Goal: Task Accomplishment & Management: Manage account settings

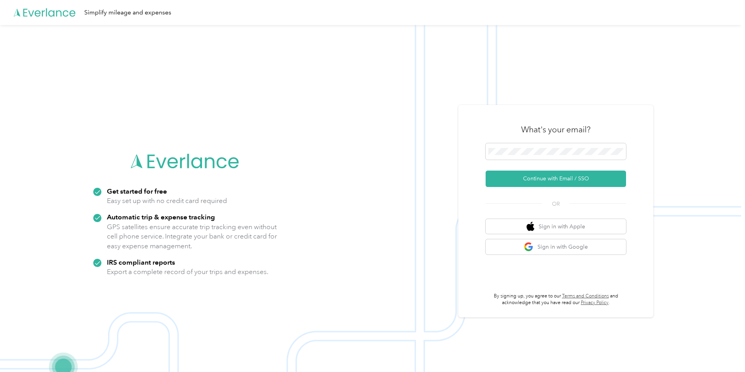
click at [572, 176] on button "Continue with Email / SSO" at bounding box center [556, 178] width 140 height 16
click at [577, 180] on button "Continue with Email / SSO" at bounding box center [556, 178] width 140 height 16
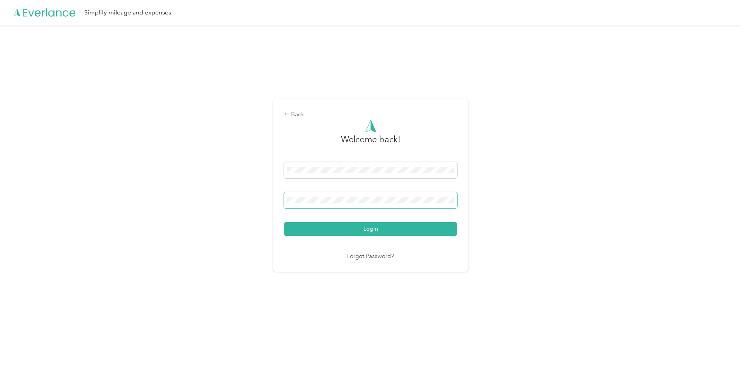
click at [369, 192] on span at bounding box center [370, 200] width 173 height 16
click at [284, 222] on button "Login" at bounding box center [370, 229] width 173 height 14
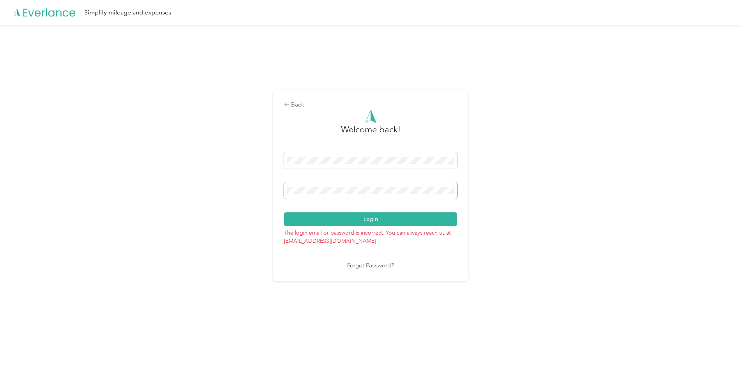
click at [284, 212] on button "Login" at bounding box center [370, 219] width 173 height 14
click at [360, 263] on link "Forgot Password?" at bounding box center [370, 265] width 47 height 9
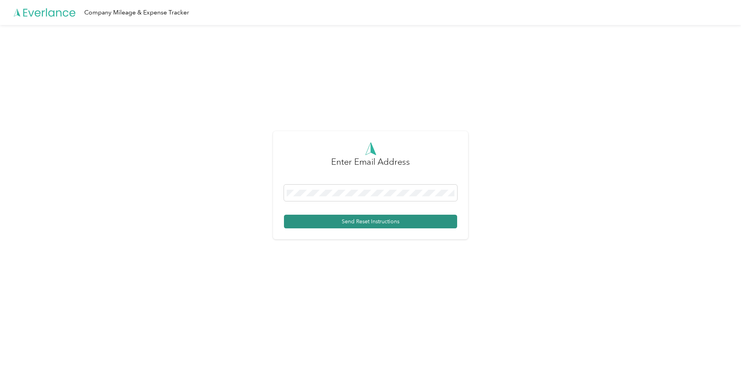
click at [360, 221] on button "Send Reset Instructions" at bounding box center [370, 222] width 173 height 14
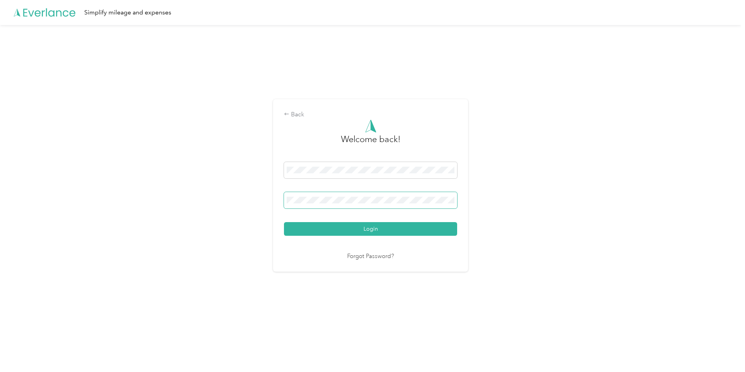
click at [284, 222] on button "Login" at bounding box center [370, 229] width 173 height 14
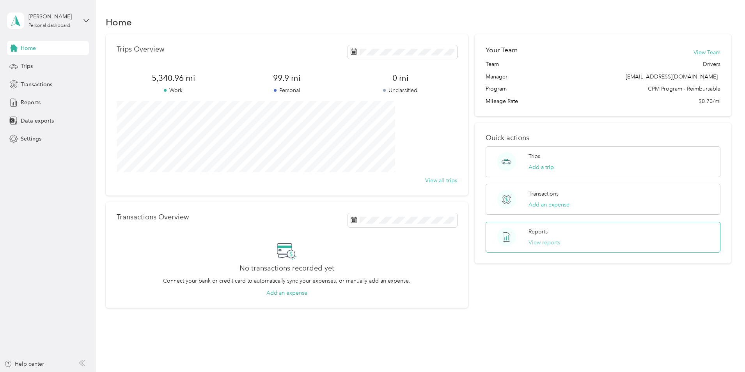
click at [543, 239] on button "View reports" at bounding box center [545, 242] width 32 height 8
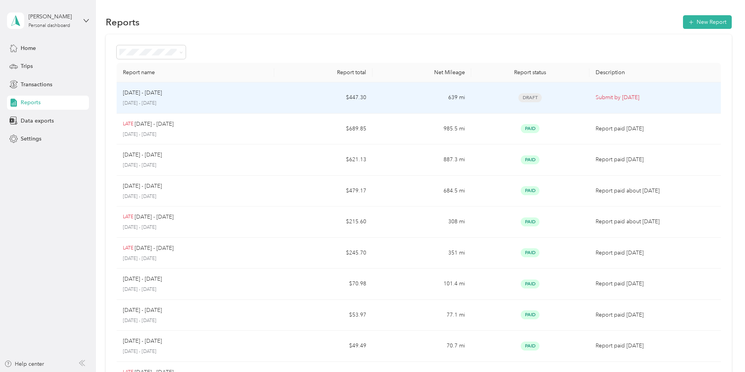
click at [247, 97] on div "[DATE] - [DATE]" at bounding box center [195, 93] width 145 height 9
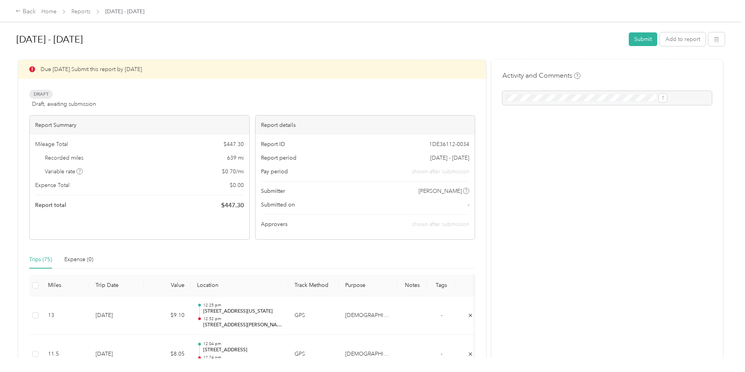
click at [158, 154] on div "Recorded miles 639 mi" at bounding box center [139, 158] width 209 height 8
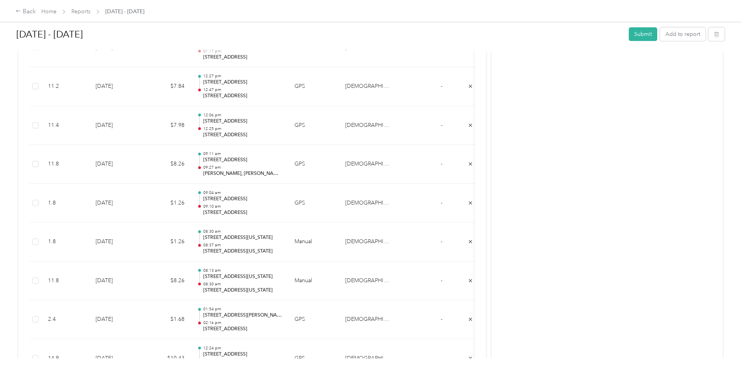
scroll to position [2913, 0]
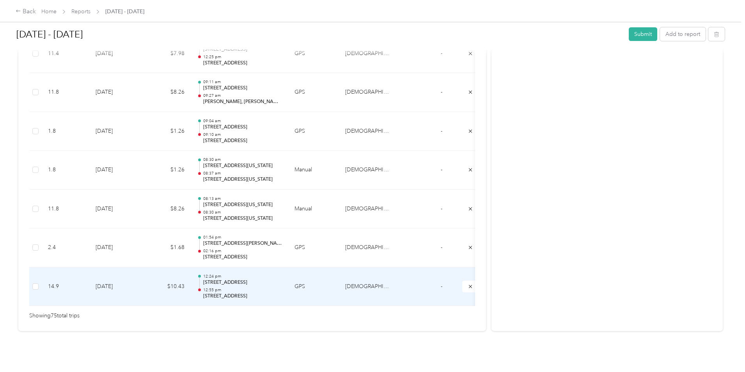
click at [282, 293] on p "[STREET_ADDRESS]" at bounding box center [242, 296] width 79 height 7
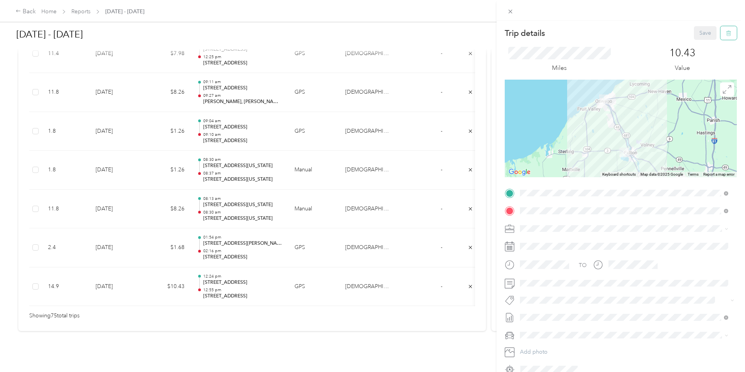
click at [721, 37] on button "button" at bounding box center [729, 33] width 16 height 14
click at [698, 40] on button "Yes" at bounding box center [700, 42] width 15 height 12
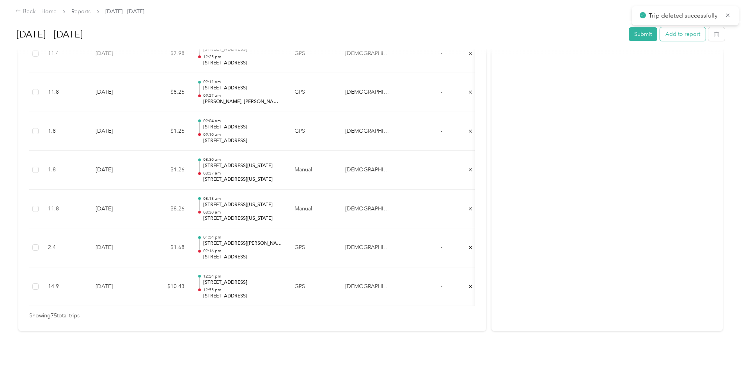
click at [660, 35] on button "Add to report" at bounding box center [683, 34] width 46 height 14
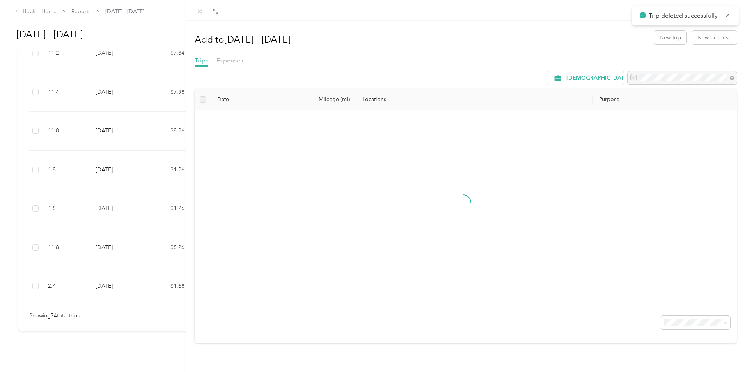
scroll to position [2875, 0]
click at [649, 46] on div "Add to [DATE] - [DATE] New trip New expense" at bounding box center [466, 37] width 543 height 23
click at [659, 41] on button "New trip" at bounding box center [670, 38] width 32 height 14
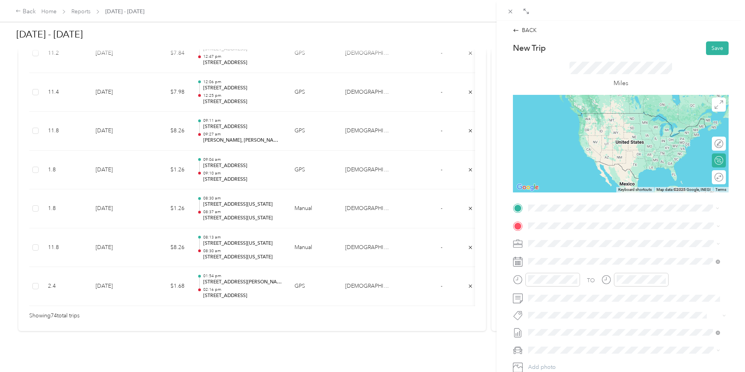
drag, startPoint x: 598, startPoint y: 238, endPoint x: 581, endPoint y: 239, distance: 16.4
click at [597, 238] on span "[STREET_ADDRESS][US_STATE]" at bounding box center [582, 236] width 78 height 7
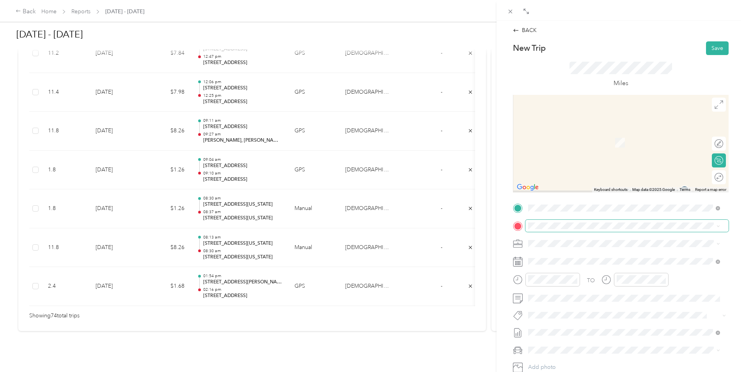
click at [565, 229] on span at bounding box center [627, 226] width 203 height 12
click at [589, 255] on span "[STREET_ADDRESS][PERSON_NAME][US_STATE]" at bounding box center [603, 253] width 121 height 7
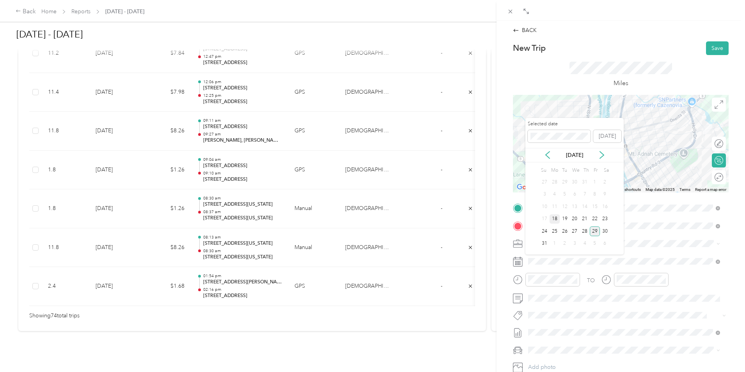
click at [557, 219] on div "18" at bounding box center [555, 219] width 10 height 10
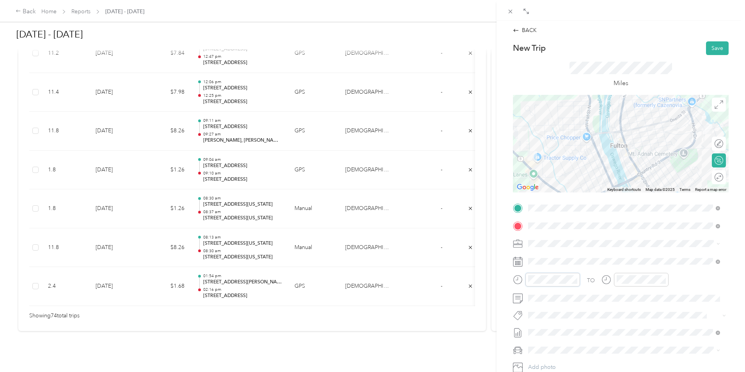
click at [494, 282] on div "BACK New Trip Save This trip cannot be edited because it is either under review…" at bounding box center [372, 186] width 745 height 372
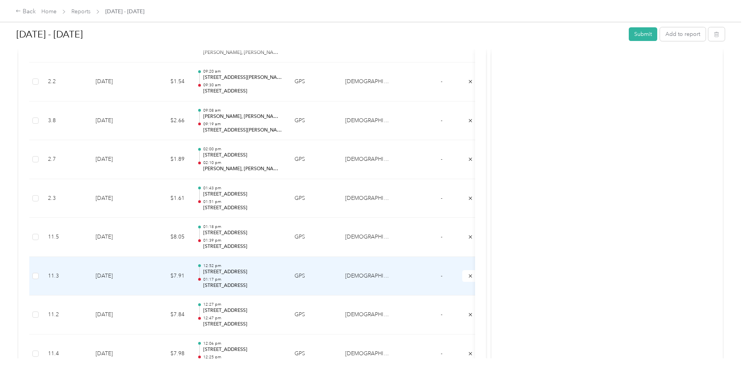
scroll to position [2875, 0]
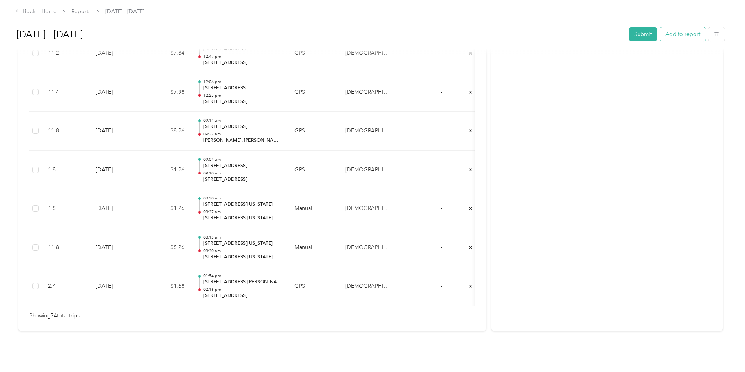
click at [660, 35] on button "Add to report" at bounding box center [683, 34] width 46 height 14
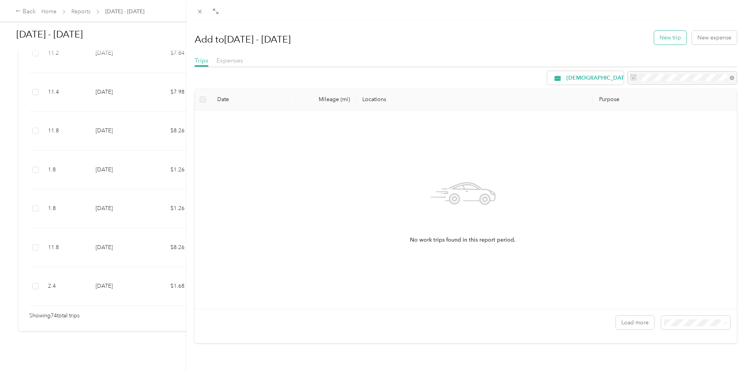
click at [658, 43] on button "New trip" at bounding box center [670, 38] width 32 height 14
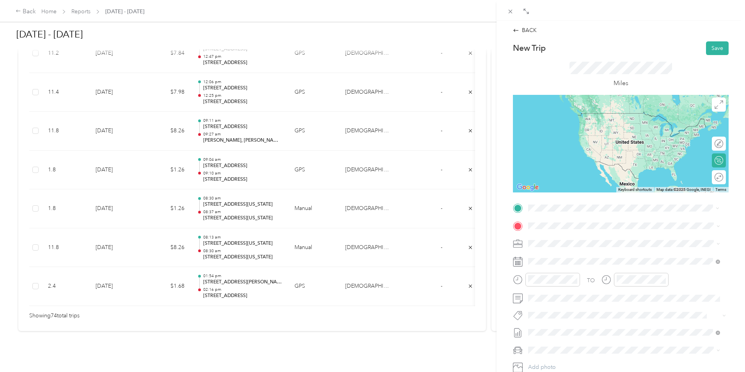
drag, startPoint x: 568, startPoint y: 240, endPoint x: 483, endPoint y: 251, distance: 85.8
click at [567, 240] on span "[STREET_ADDRESS][US_STATE]" at bounding box center [582, 236] width 78 height 7
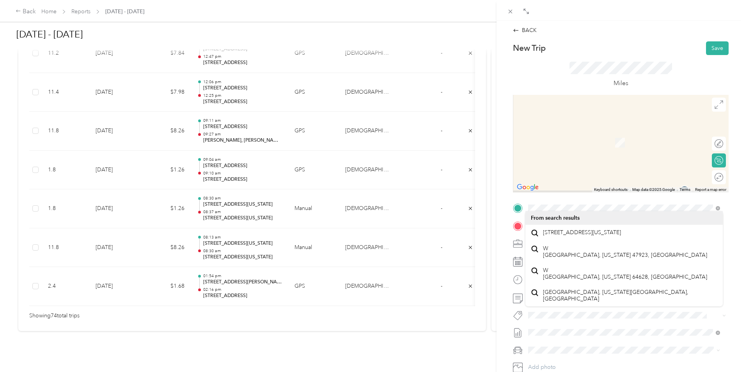
click at [479, 253] on div "BACK New Trip Save This trip cannot be edited because it is either under review…" at bounding box center [372, 186] width 745 height 372
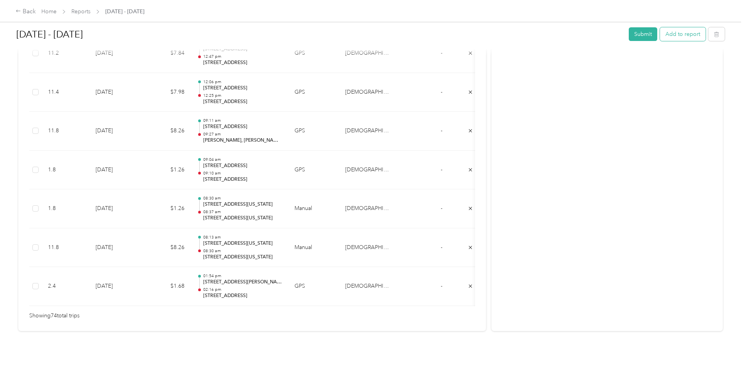
click at [660, 32] on button "Add to report" at bounding box center [683, 34] width 46 height 14
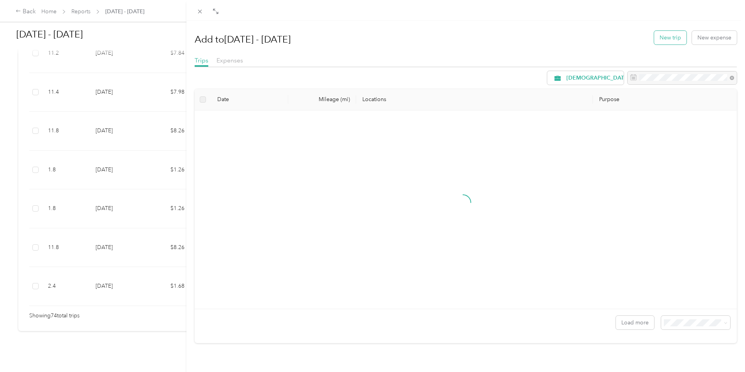
click at [663, 36] on button "New trip" at bounding box center [670, 38] width 32 height 14
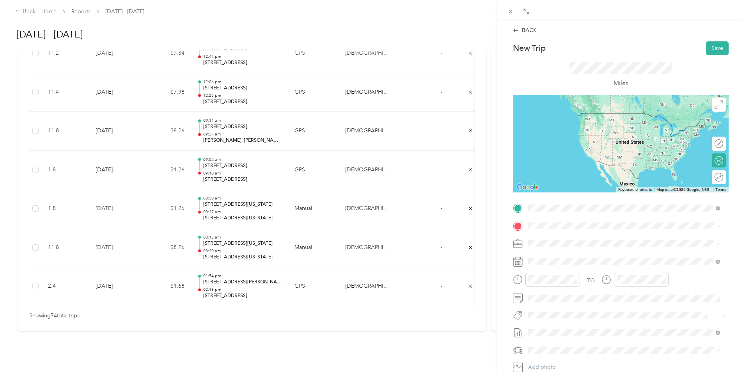
click at [595, 240] on span "[STREET_ADDRESS][US_STATE]" at bounding box center [582, 236] width 78 height 7
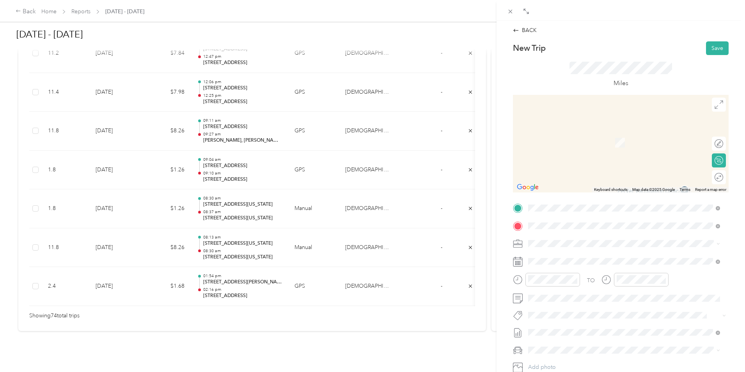
click at [587, 254] on span "[STREET_ADDRESS][PERSON_NAME][US_STATE]" at bounding box center [603, 253] width 121 height 7
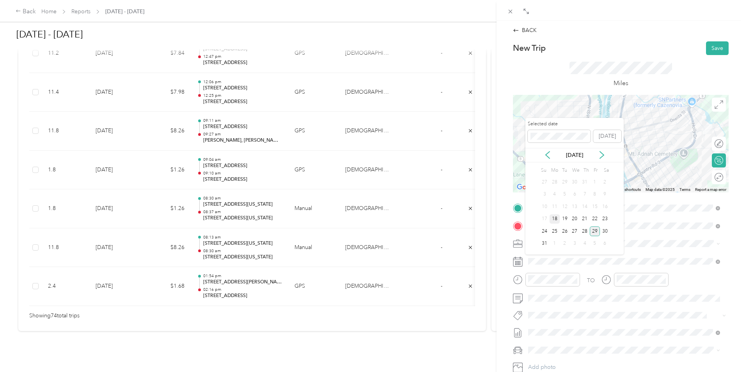
click at [556, 217] on div "18" at bounding box center [555, 219] width 10 height 10
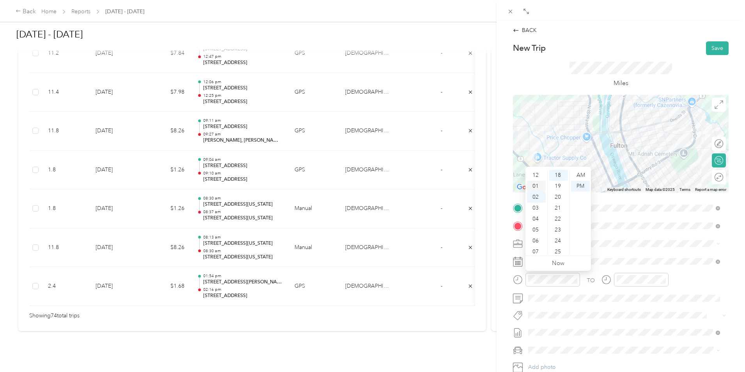
click at [536, 186] on div "01" at bounding box center [536, 186] width 19 height 11
click at [536, 172] on div "12" at bounding box center [536, 175] width 19 height 11
drag, startPoint x: 627, startPoint y: 174, endPoint x: 632, endPoint y: 174, distance: 4.4
click at [628, 174] on div "12" at bounding box center [625, 175] width 19 height 11
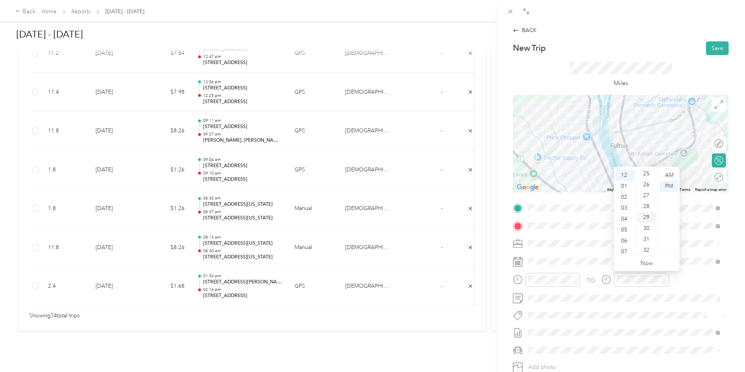
click at [646, 219] on div "29" at bounding box center [647, 217] width 19 height 11
click at [661, 293] on span at bounding box center [627, 298] width 203 height 12
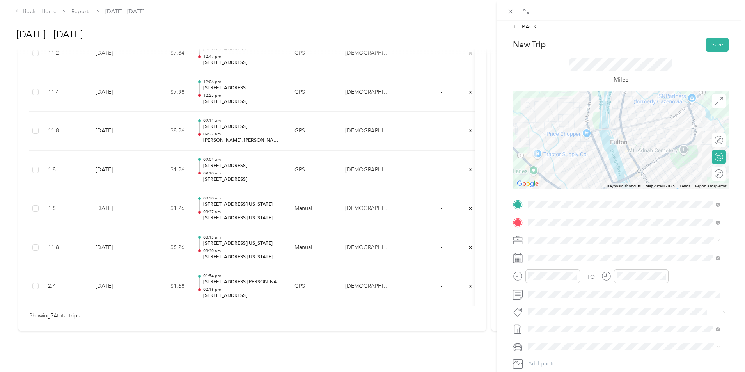
scroll to position [0, 0]
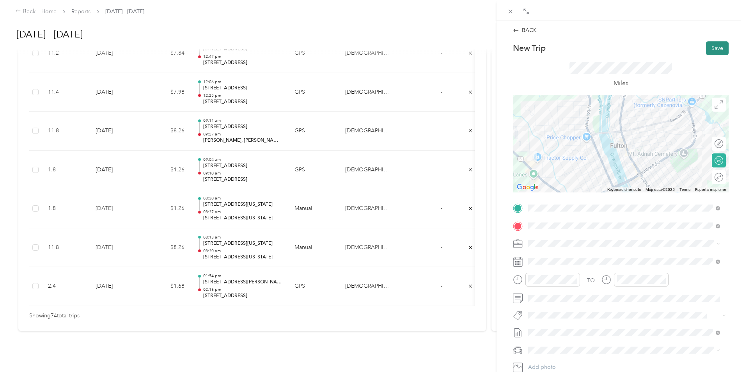
click at [713, 51] on button "Save" at bounding box center [717, 48] width 23 height 14
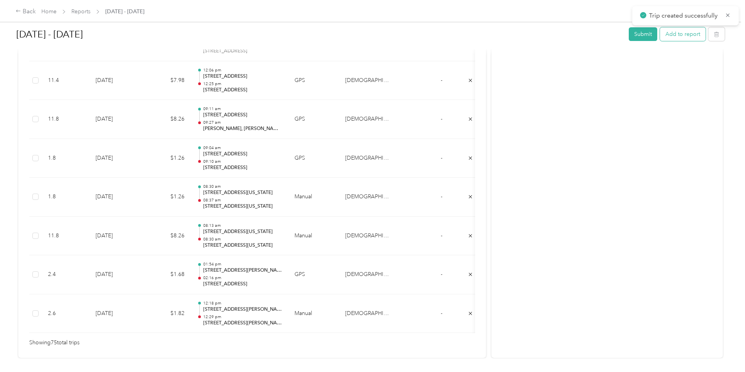
click at [660, 40] on button "Add to report" at bounding box center [683, 34] width 46 height 14
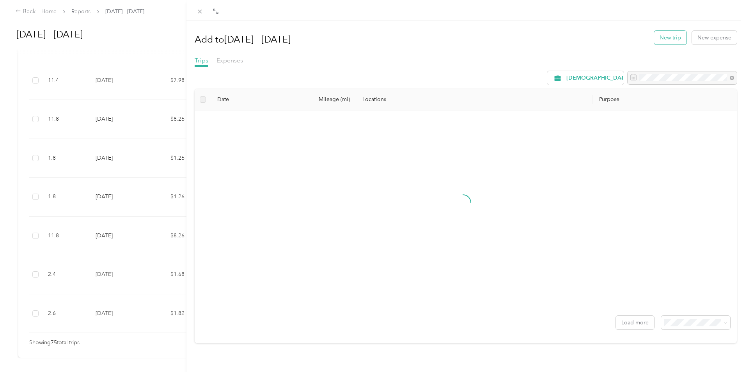
click at [663, 44] on div "Add to [DATE] - [DATE] New trip New expense" at bounding box center [466, 37] width 543 height 23
click at [664, 43] on button "New trip" at bounding box center [670, 38] width 32 height 14
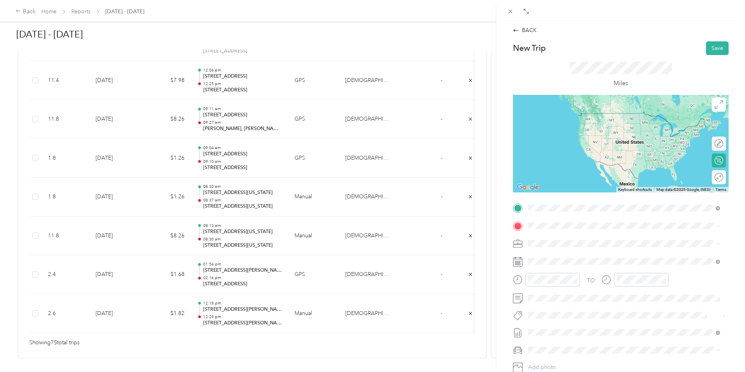
click at [575, 240] on span "[STREET_ADDRESS][PERSON_NAME][US_STATE]" at bounding box center [603, 236] width 121 height 7
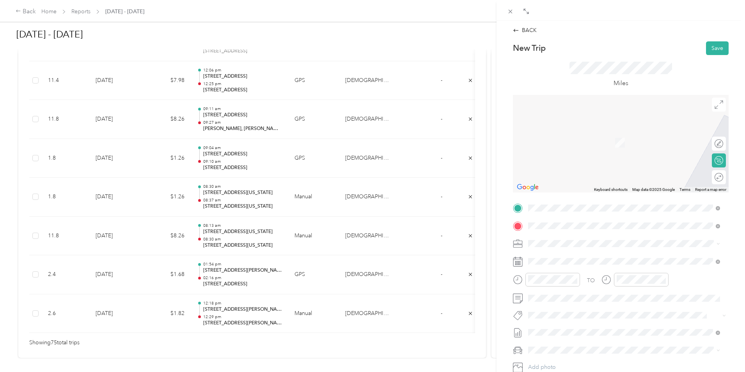
click at [578, 253] on span "[STREET_ADDRESS][US_STATE]" at bounding box center [582, 253] width 78 height 7
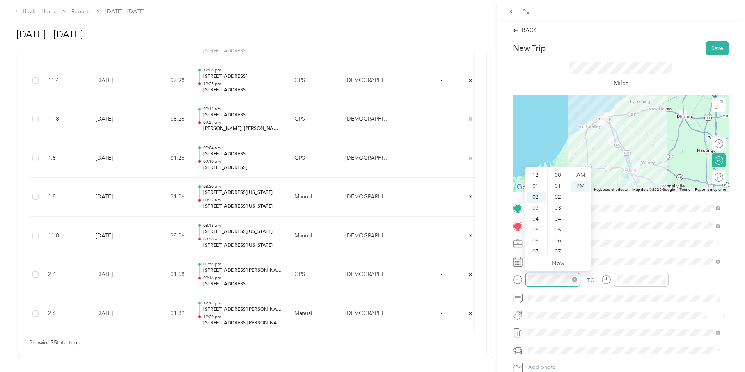
scroll to position [208, 0]
click at [506, 277] on form "New Trip Save This trip cannot be edited because it is either under review, app…" at bounding box center [621, 215] width 232 height 349
click at [540, 174] on div "12" at bounding box center [536, 175] width 19 height 11
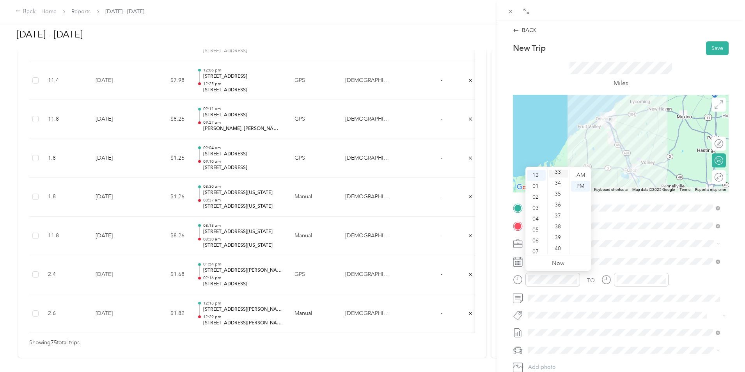
click at [558, 173] on div "33" at bounding box center [558, 172] width 19 height 11
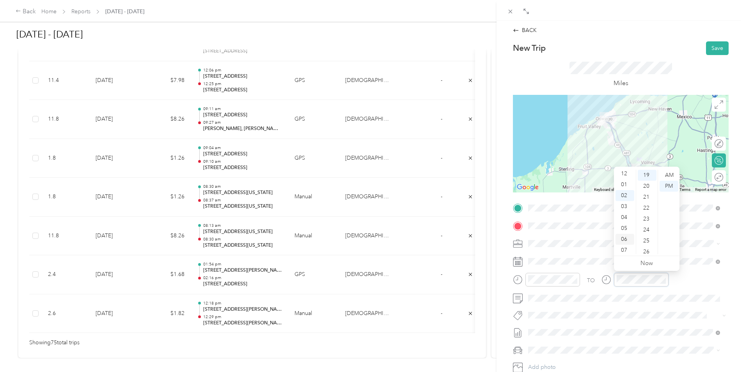
scroll to position [0, 0]
click at [625, 174] on div "12" at bounding box center [625, 175] width 19 height 11
click at [646, 216] on div "48" at bounding box center [647, 218] width 19 height 11
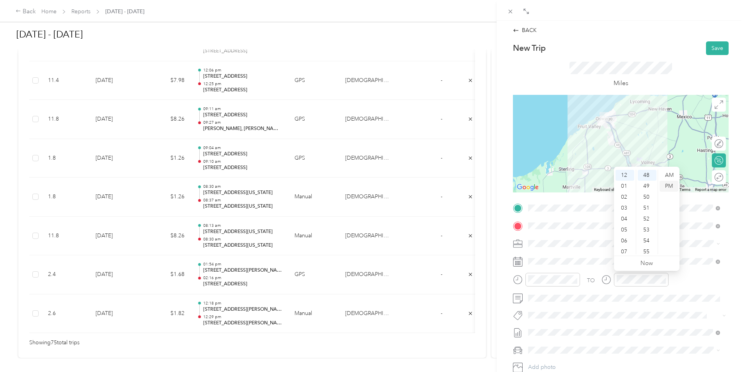
click at [672, 187] on div "PM" at bounding box center [669, 186] width 19 height 11
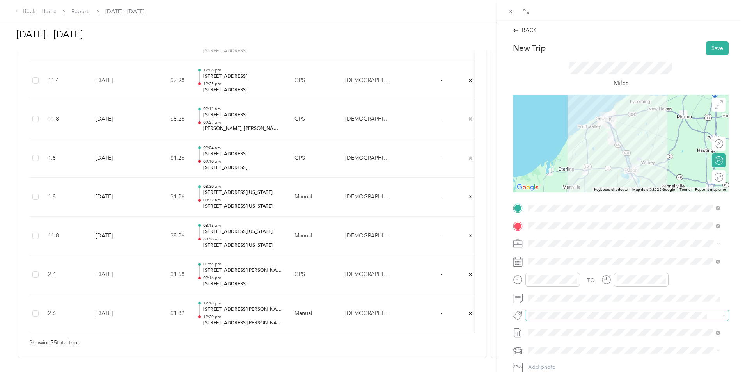
click at [573, 311] on span at bounding box center [627, 315] width 203 height 11
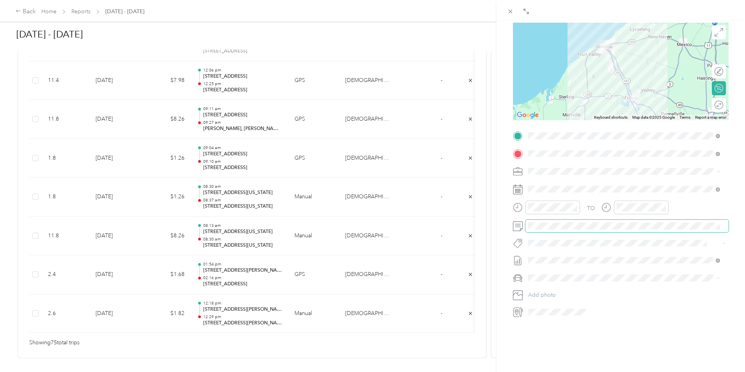
scroll to position [80, 0]
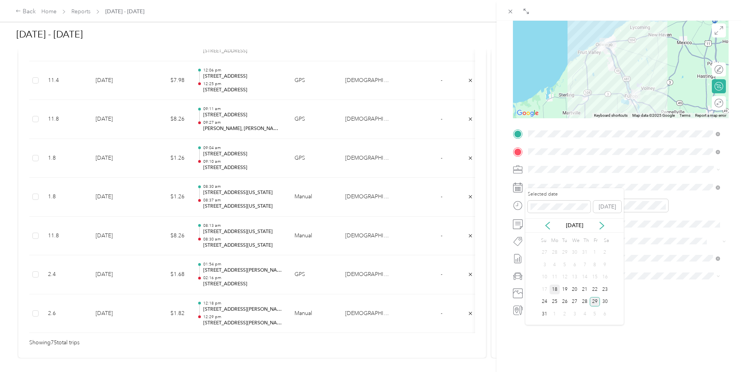
click at [555, 288] on div "18" at bounding box center [555, 289] width 10 height 10
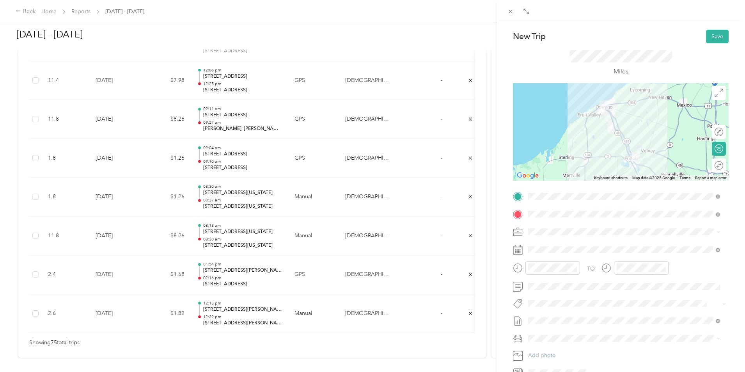
scroll to position [0, 0]
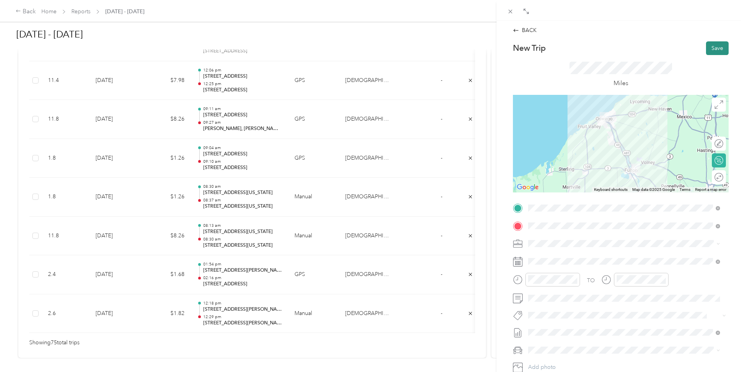
click at [713, 44] on button "Save" at bounding box center [717, 48] width 23 height 14
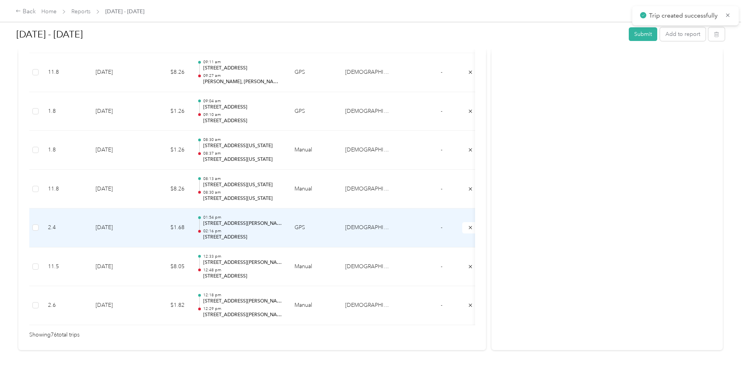
scroll to position [2952, 0]
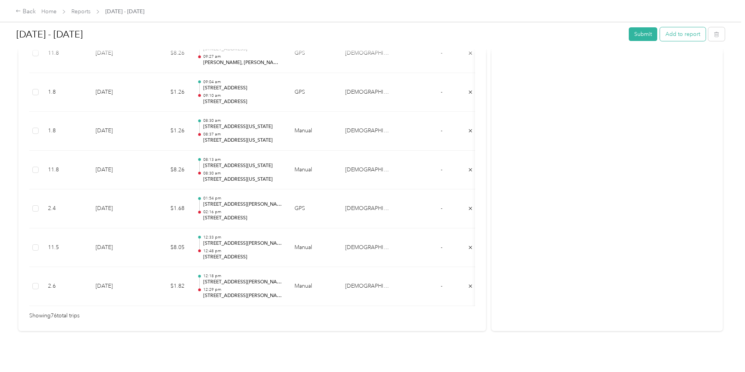
click at [660, 35] on button "Add to report" at bounding box center [683, 34] width 46 height 14
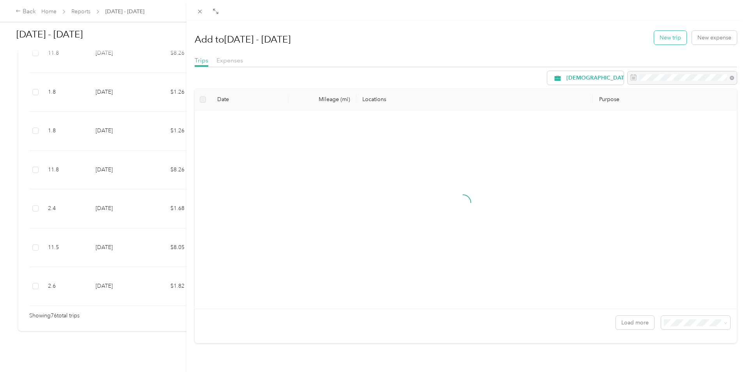
click at [654, 37] on button "New trip" at bounding box center [670, 38] width 32 height 14
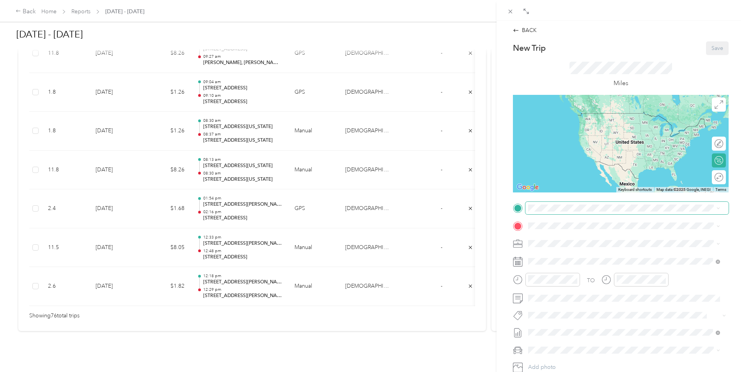
click at [561, 203] on span at bounding box center [627, 208] width 203 height 12
click at [579, 240] on span "[STREET_ADDRESS][US_STATE]" at bounding box center [582, 236] width 78 height 7
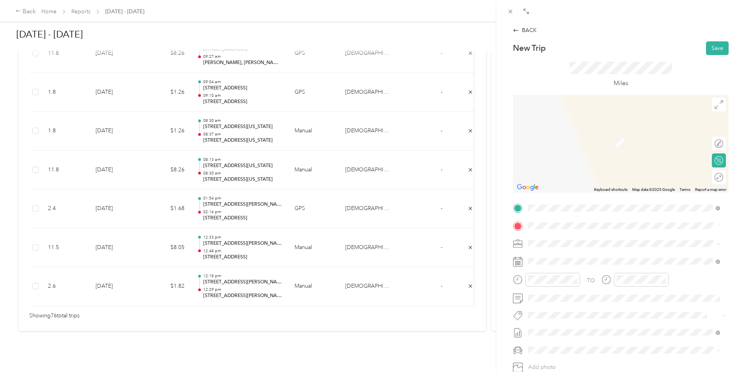
click at [572, 257] on span "[STREET_ADDRESS][US_STATE]" at bounding box center [582, 253] width 78 height 7
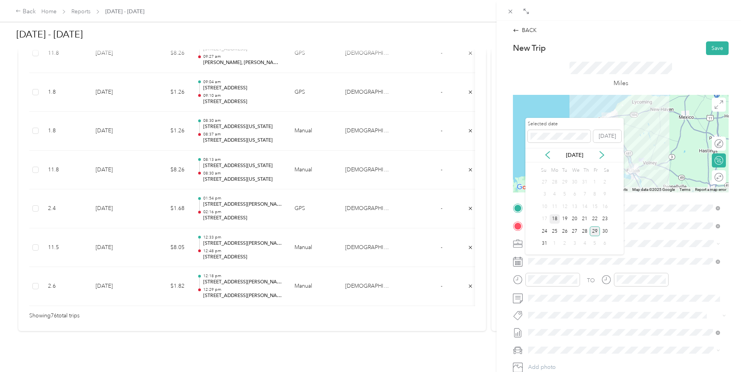
click at [554, 216] on div "18" at bounding box center [555, 219] width 10 height 10
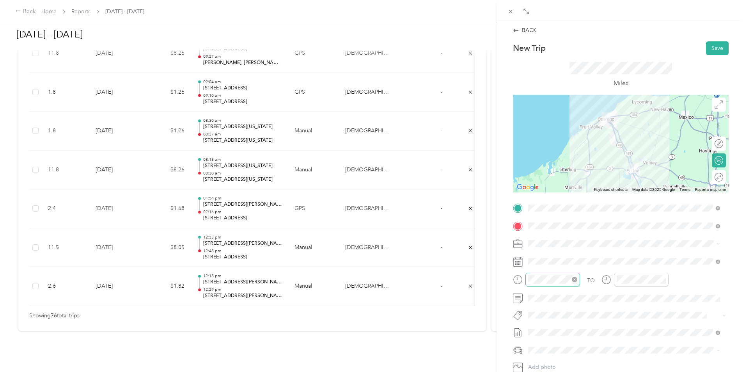
click at [558, 284] on div at bounding box center [553, 280] width 55 height 14
click at [536, 183] on div "01" at bounding box center [536, 186] width 19 height 11
click at [561, 176] on div "00" at bounding box center [558, 175] width 19 height 11
click at [623, 187] on div "01" at bounding box center [625, 186] width 19 height 11
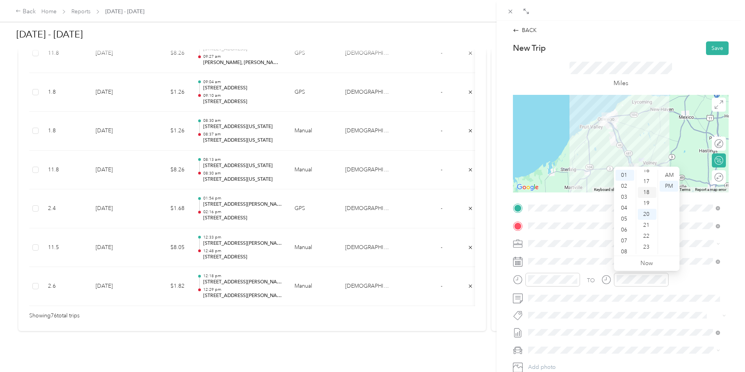
click at [649, 193] on div "18" at bounding box center [647, 192] width 19 height 11
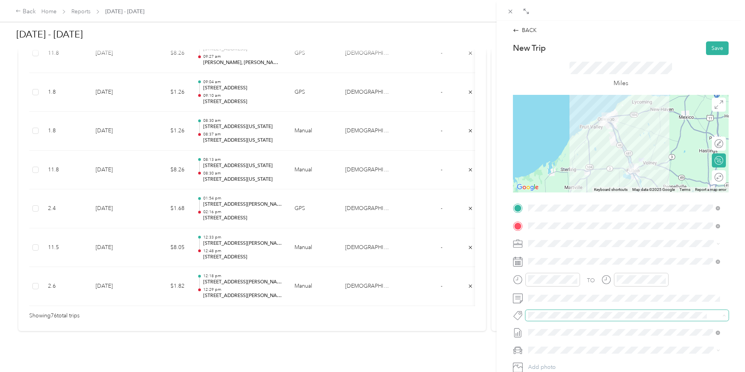
click at [651, 310] on span at bounding box center [627, 315] width 203 height 11
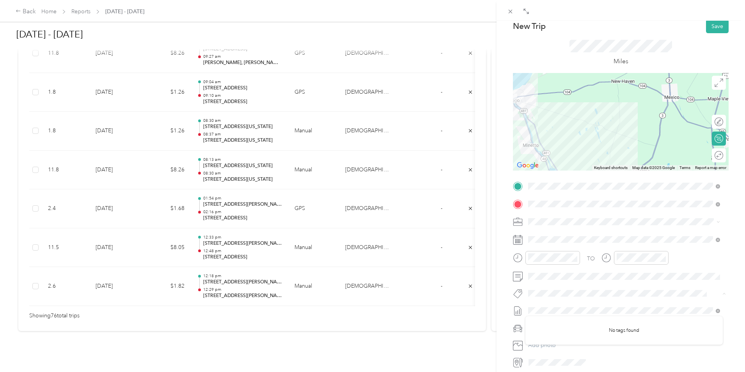
scroll to position [0, 0]
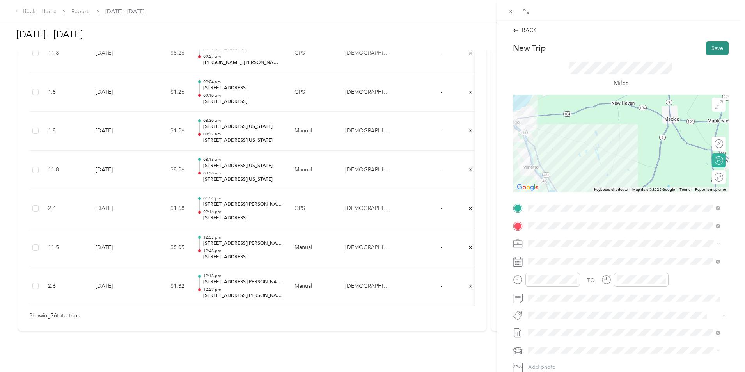
click at [708, 44] on button "Save" at bounding box center [717, 48] width 23 height 14
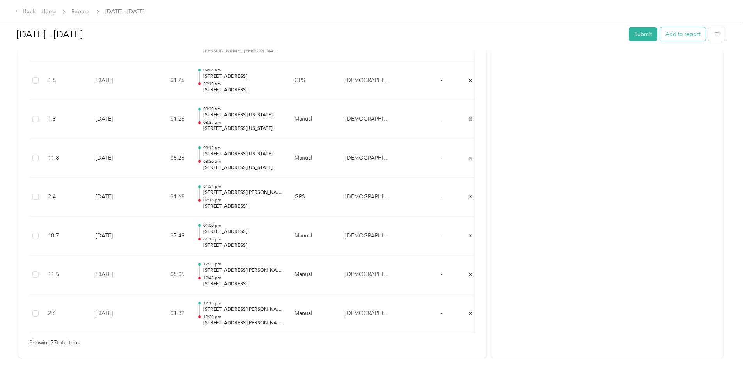
click at [660, 34] on button "Add to report" at bounding box center [683, 34] width 46 height 14
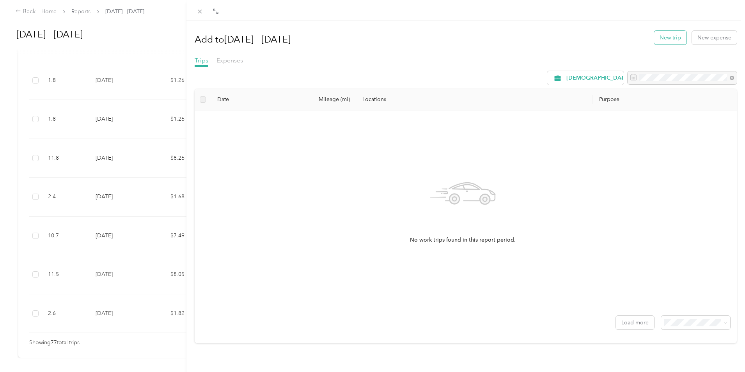
click at [671, 39] on button "New trip" at bounding box center [670, 38] width 32 height 14
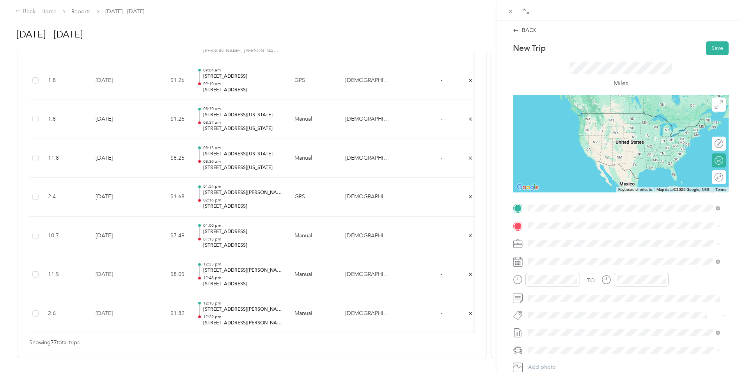
click at [570, 236] on span "[STREET_ADDRESS][US_STATE]" at bounding box center [582, 236] width 78 height 7
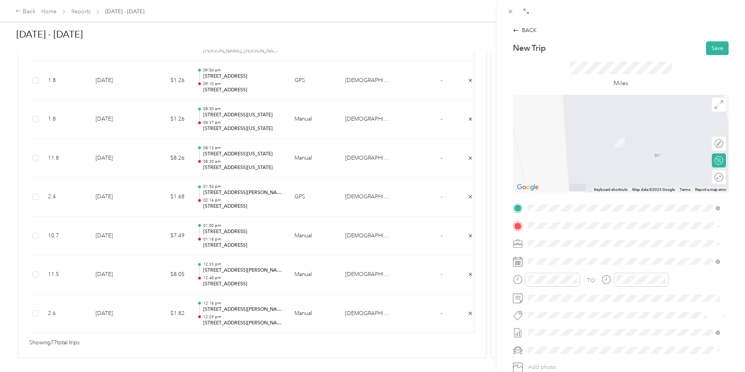
click at [613, 255] on span "[STREET_ADDRESS][US_STATE]" at bounding box center [582, 251] width 78 height 7
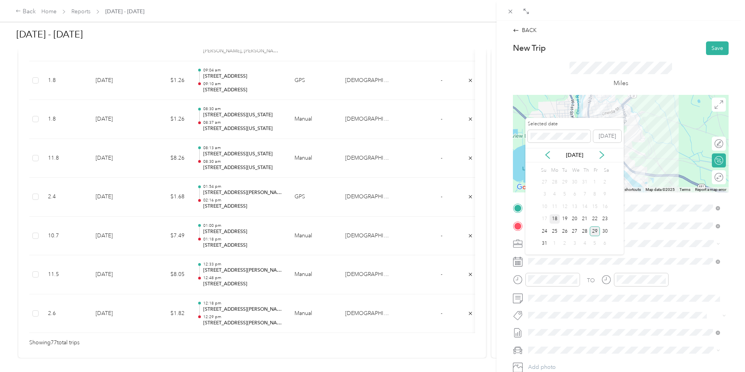
click at [553, 218] on div "18" at bounding box center [555, 219] width 10 height 10
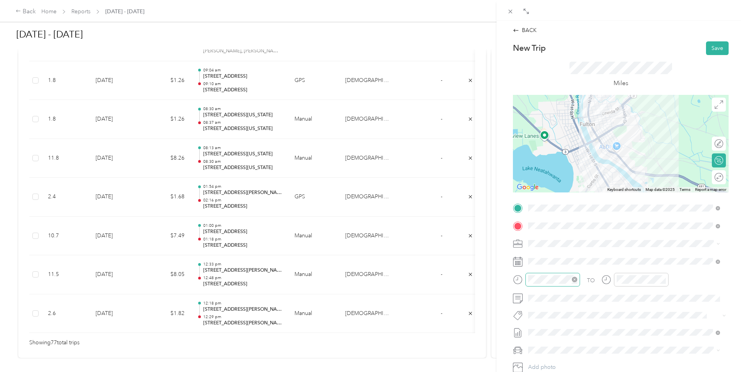
click at [552, 273] on div at bounding box center [553, 280] width 55 height 14
click at [535, 183] on div "01" at bounding box center [536, 186] width 19 height 11
click at [558, 218] on div "36" at bounding box center [558, 222] width 19 height 11
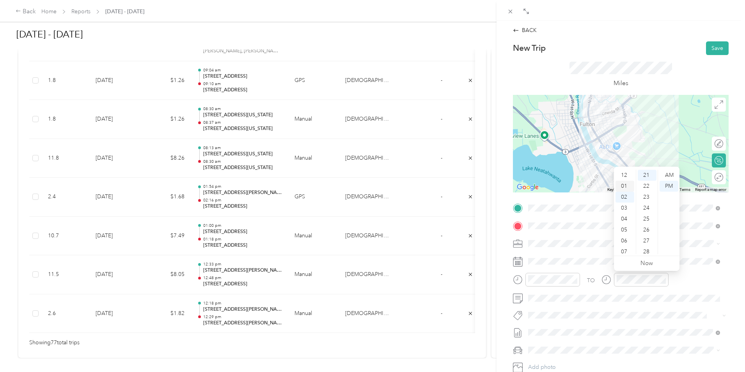
click at [627, 186] on div "01" at bounding box center [625, 186] width 19 height 11
click at [647, 221] on div "43" at bounding box center [647, 220] width 19 height 11
click at [590, 288] on div "TO" at bounding box center [621, 282] width 216 height 19
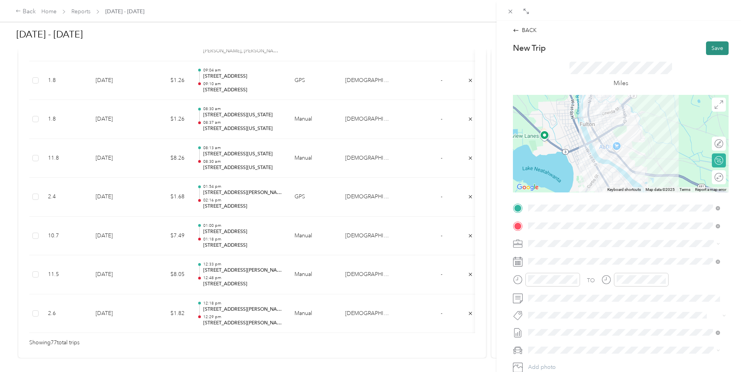
click at [713, 50] on button "Save" at bounding box center [717, 48] width 23 height 14
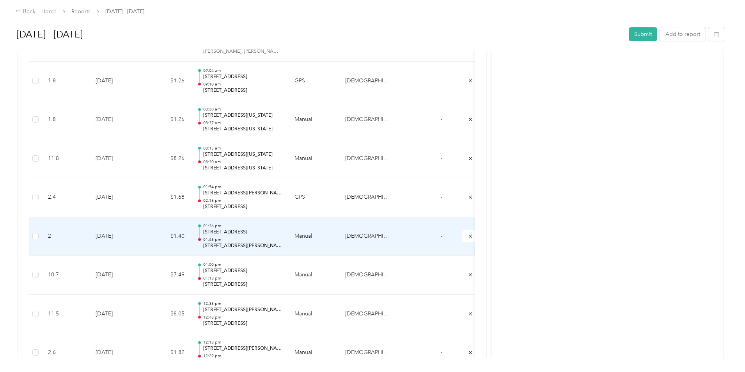
scroll to position [2991, 0]
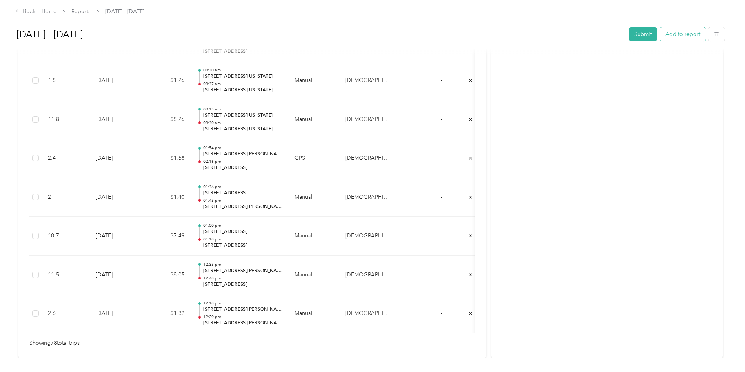
click at [660, 33] on button "Add to report" at bounding box center [683, 34] width 46 height 14
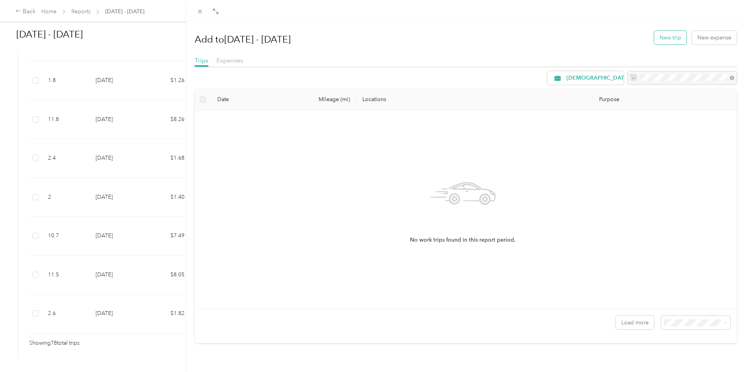
click at [666, 33] on button "New trip" at bounding box center [670, 38] width 32 height 14
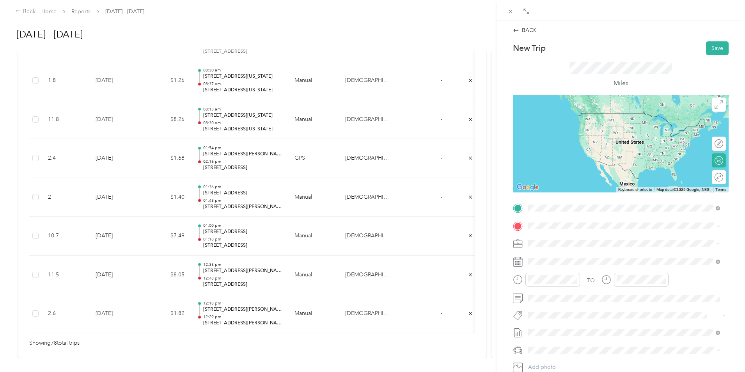
click at [586, 240] on span "[STREET_ADDRESS][US_STATE]" at bounding box center [582, 236] width 78 height 7
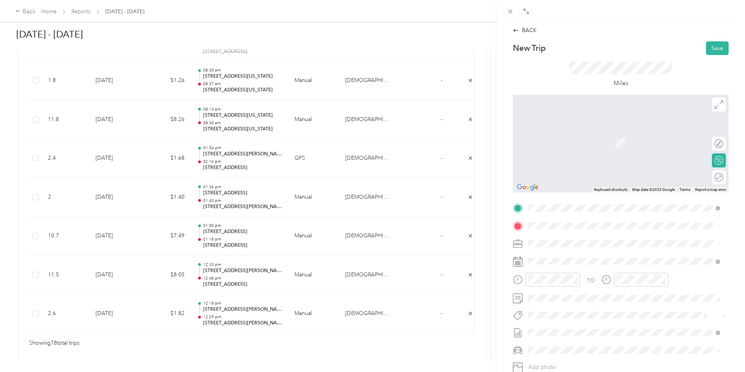
click at [593, 256] on span "[STREET_ADDRESS][US_STATE]" at bounding box center [582, 252] width 78 height 7
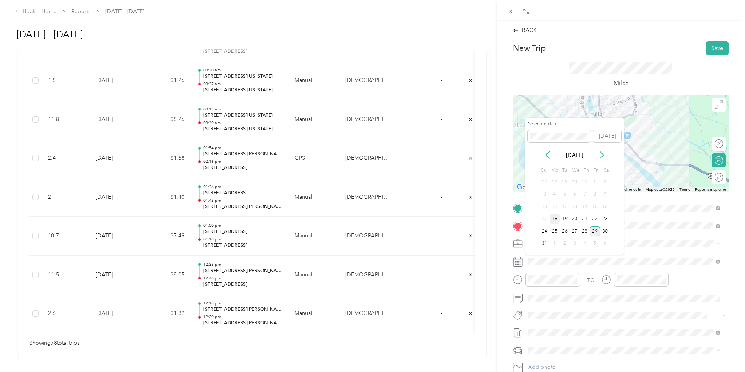
click at [556, 216] on div "18" at bounding box center [555, 219] width 10 height 10
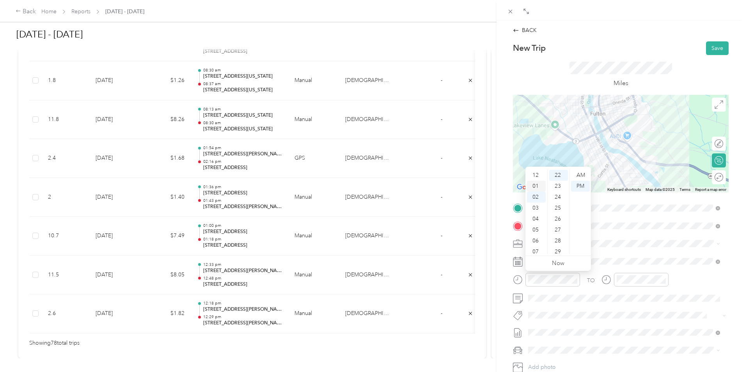
click at [537, 186] on div "01" at bounding box center [536, 186] width 19 height 11
click at [536, 192] on div "02" at bounding box center [536, 197] width 19 height 11
click at [537, 187] on div "01" at bounding box center [536, 186] width 19 height 11
click at [560, 210] on div "43" at bounding box center [558, 209] width 19 height 11
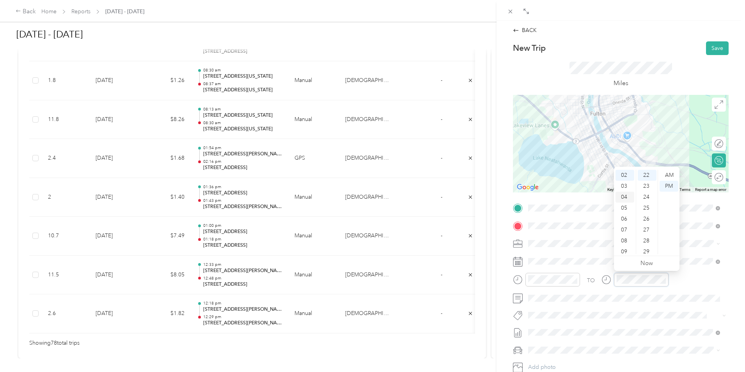
scroll to position [0, 0]
click at [627, 188] on div "01" at bounding box center [625, 186] width 19 height 11
click at [648, 220] on div "48" at bounding box center [647, 225] width 19 height 11
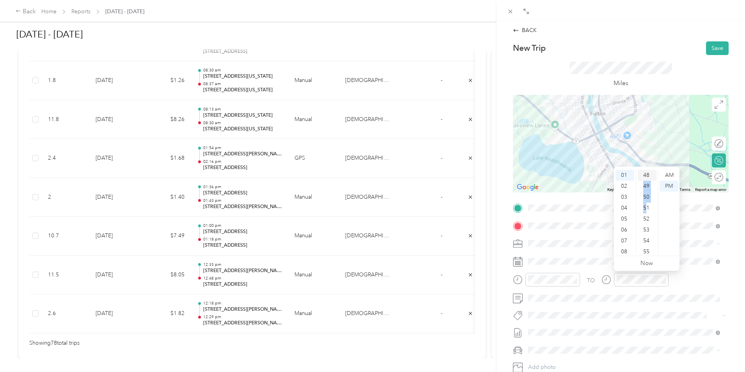
drag, startPoint x: 648, startPoint y: 210, endPoint x: 650, endPoint y: 180, distance: 29.7
click at [650, 180] on ul "00 01 02 03 04 05 06 07 08 09 10 11 12 13 14 15 16 17 18 19 20 21 22 23 24 25 2…" at bounding box center [647, 212] width 22 height 84
click at [647, 203] on div "47" at bounding box center [647, 203] width 19 height 11
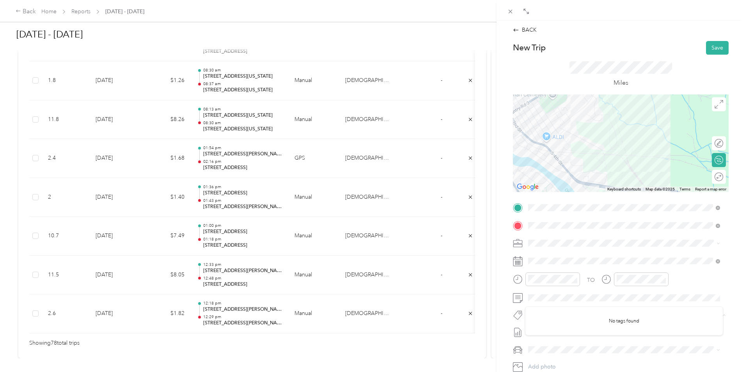
scroll to position [0, 0]
click at [717, 46] on button "Save" at bounding box center [717, 48] width 23 height 14
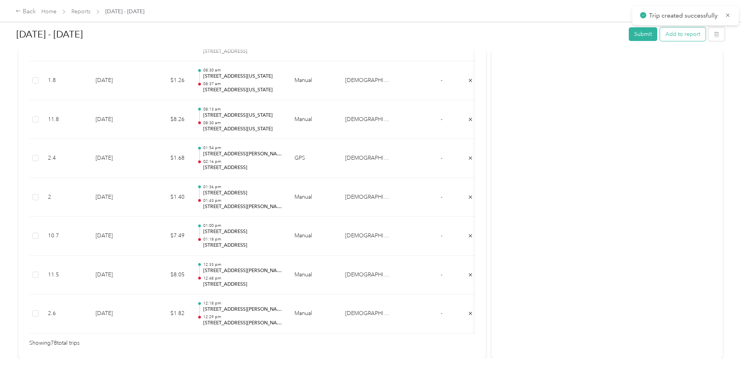
click at [660, 37] on button "Add to report" at bounding box center [683, 34] width 46 height 14
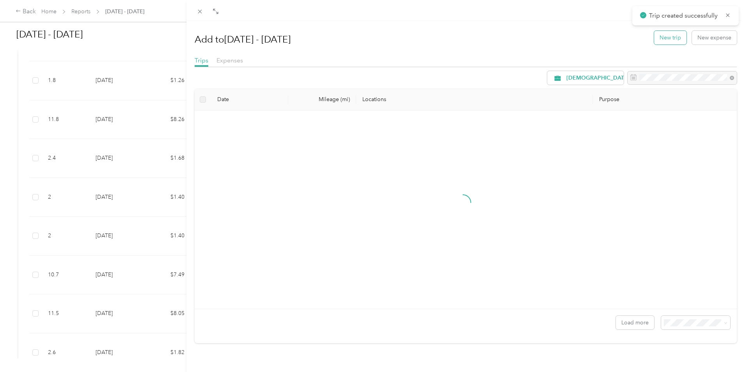
click at [665, 39] on button "New trip" at bounding box center [670, 38] width 32 height 14
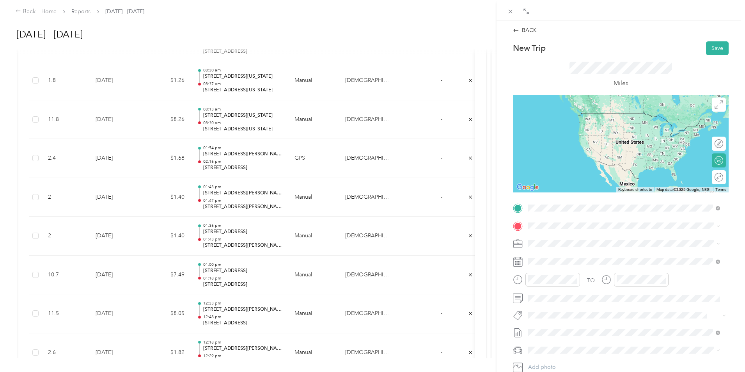
click at [575, 240] on span "[STREET_ADDRESS][US_STATE]" at bounding box center [582, 236] width 78 height 7
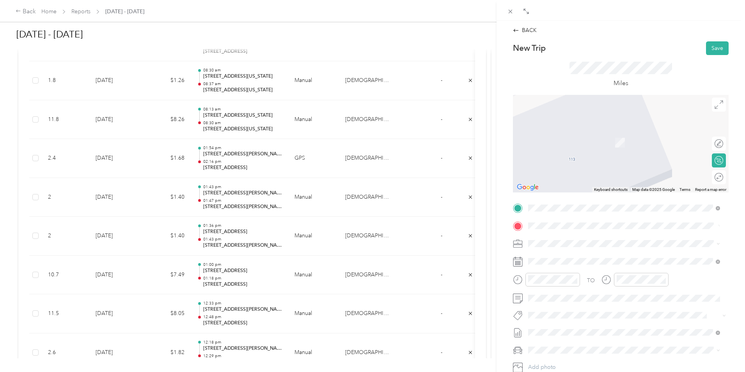
click at [591, 257] on span "[STREET_ADDRESS][US_STATE]" at bounding box center [582, 253] width 78 height 7
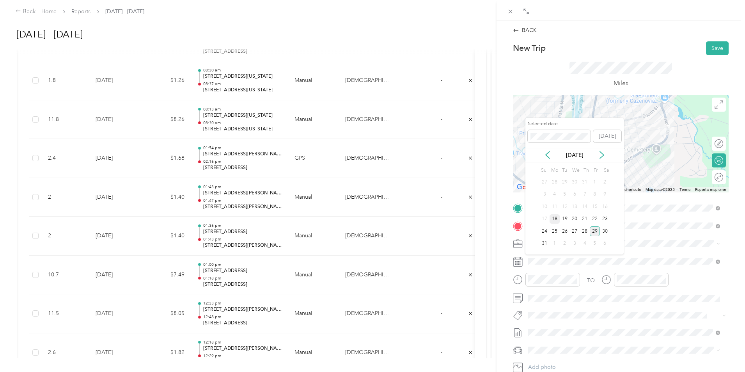
click at [556, 219] on div "18" at bounding box center [555, 219] width 10 height 10
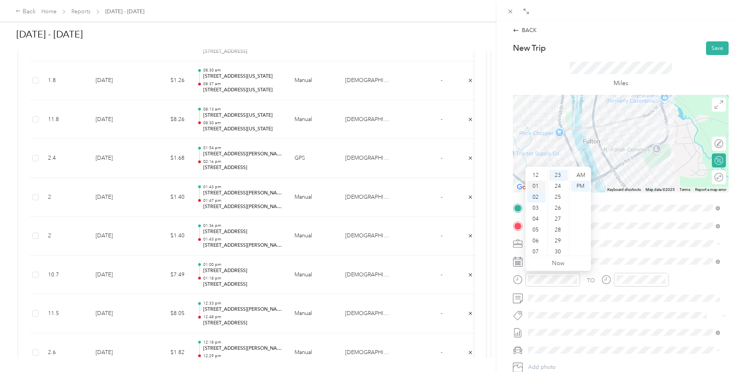
click at [538, 186] on div "01" at bounding box center [536, 186] width 19 height 11
click at [558, 187] on div "49" at bounding box center [558, 186] width 19 height 11
click at [625, 188] on div "01" at bounding box center [625, 186] width 19 height 11
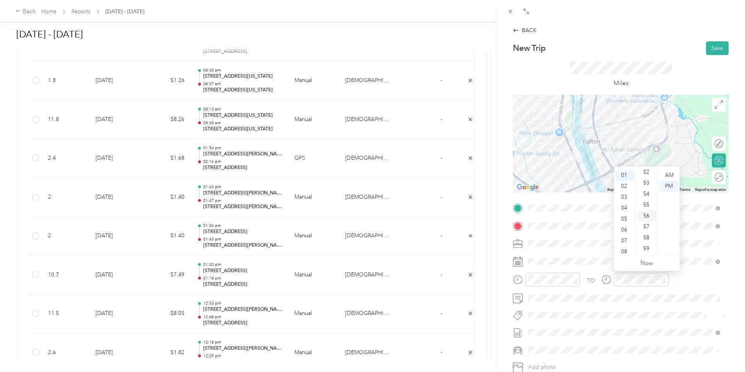
click at [647, 218] on div "56" at bounding box center [647, 215] width 19 height 11
click at [637, 293] on span at bounding box center [627, 298] width 203 height 12
click at [561, 204] on div "48" at bounding box center [558, 203] width 19 height 11
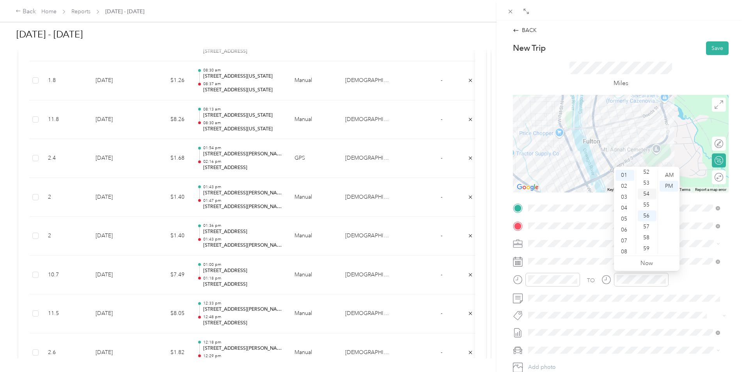
click at [648, 195] on div "54" at bounding box center [647, 193] width 19 height 11
click at [707, 48] on button "Save" at bounding box center [717, 48] width 23 height 14
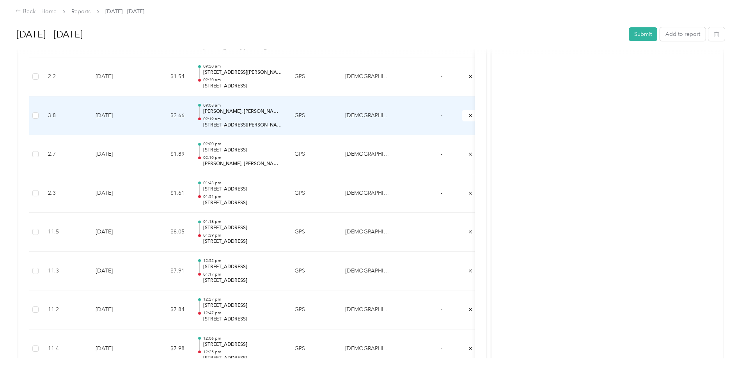
scroll to position [2600, 0]
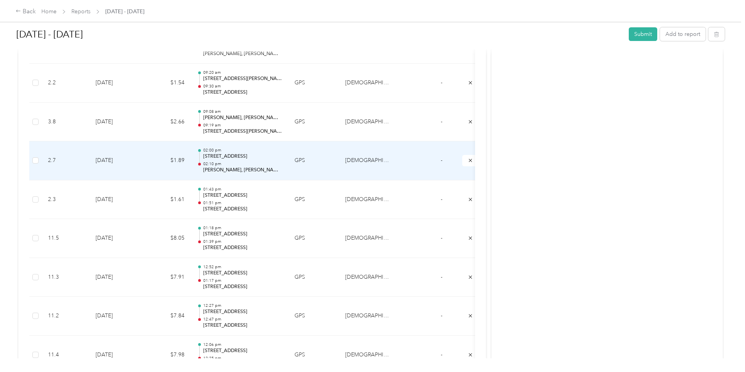
click at [191, 160] on td "$1.89" at bounding box center [167, 160] width 47 height 39
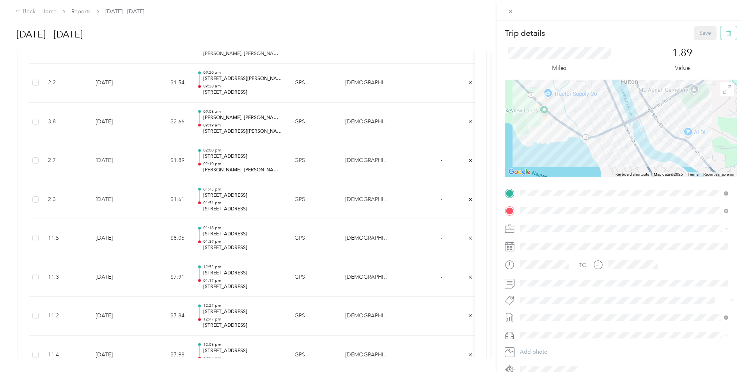
click at [726, 33] on button "button" at bounding box center [729, 33] width 16 height 14
click at [698, 43] on button "Yes" at bounding box center [700, 42] width 15 height 12
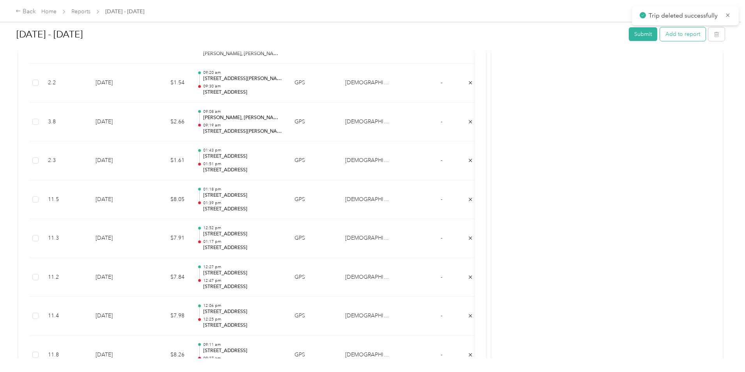
click at [660, 34] on button "Add to report" at bounding box center [683, 34] width 46 height 14
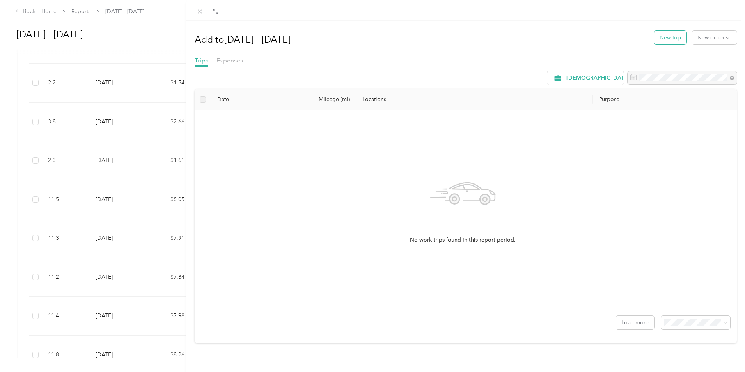
click at [655, 38] on button "New trip" at bounding box center [670, 38] width 32 height 14
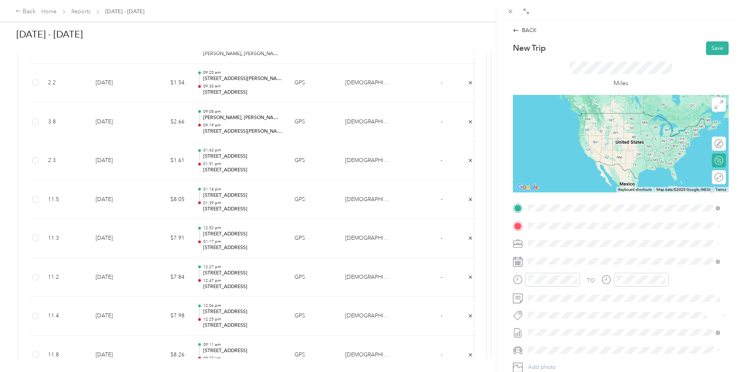
click at [582, 239] on span "[STREET_ADDRESS][US_STATE]" at bounding box center [582, 236] width 78 height 7
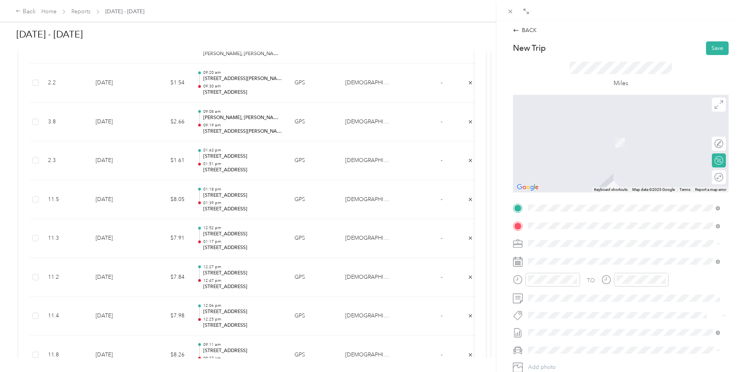
click at [585, 251] on span "[STREET_ADDRESS][PERSON_NAME][US_STATE]" at bounding box center [603, 253] width 121 height 7
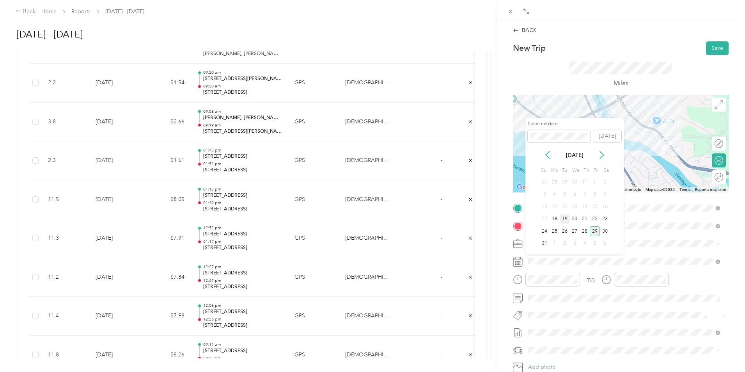
click at [567, 218] on div "19" at bounding box center [565, 219] width 10 height 10
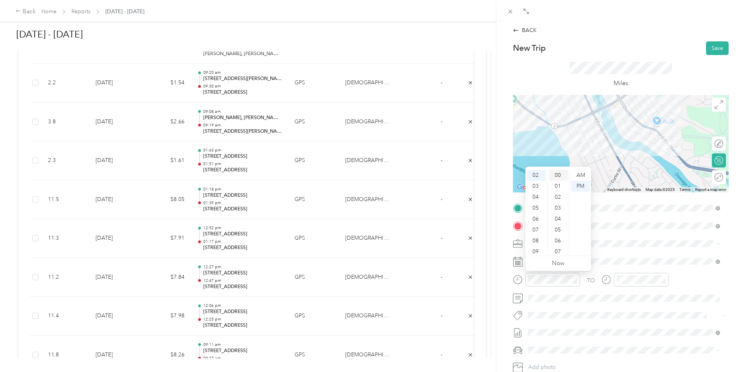
click at [559, 176] on div "00" at bounding box center [558, 175] width 19 height 11
click at [561, 176] on div "00" at bounding box center [558, 175] width 19 height 11
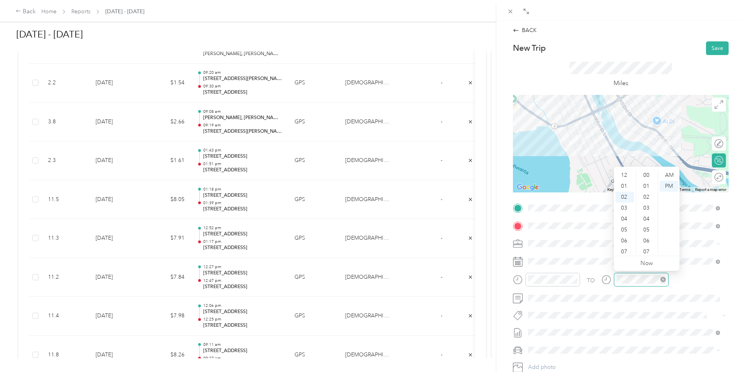
scroll to position [273, 0]
click at [624, 176] on div "02" at bounding box center [625, 175] width 19 height 11
click at [646, 247] on div "07" at bounding box center [647, 251] width 19 height 11
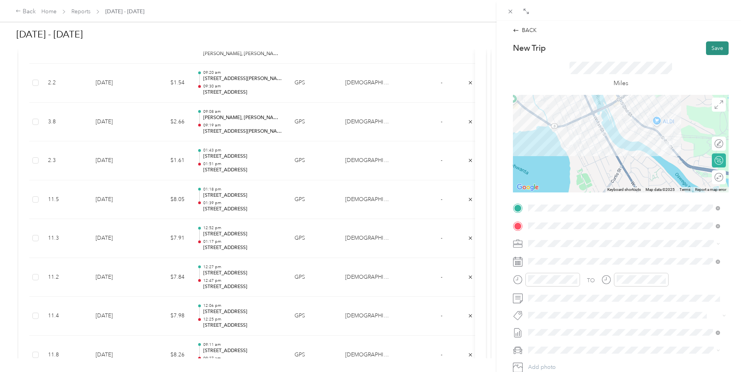
click at [717, 44] on button "Save" at bounding box center [717, 48] width 23 height 14
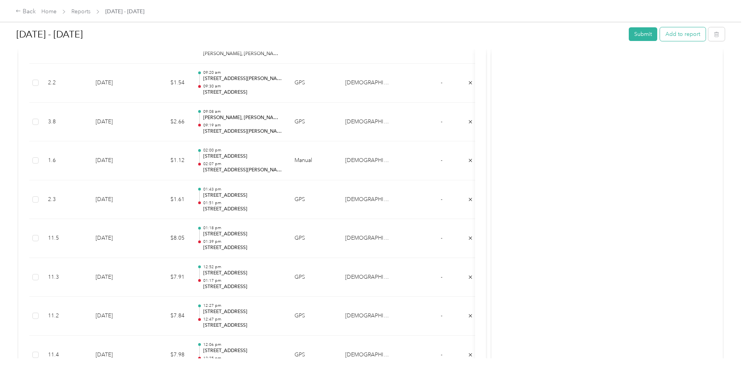
click at [660, 36] on button "Add to report" at bounding box center [683, 34] width 46 height 14
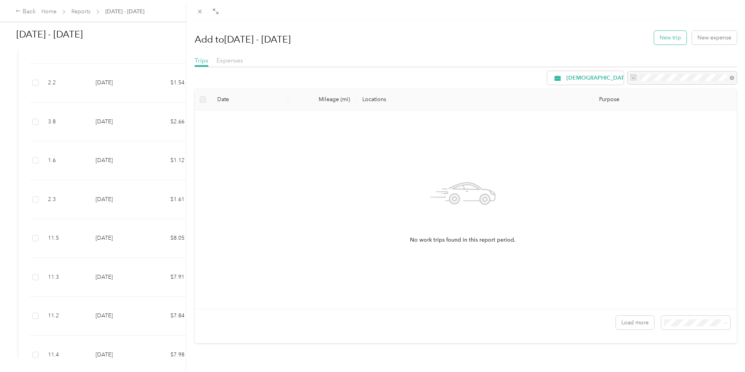
click at [655, 41] on button "New trip" at bounding box center [670, 38] width 32 height 14
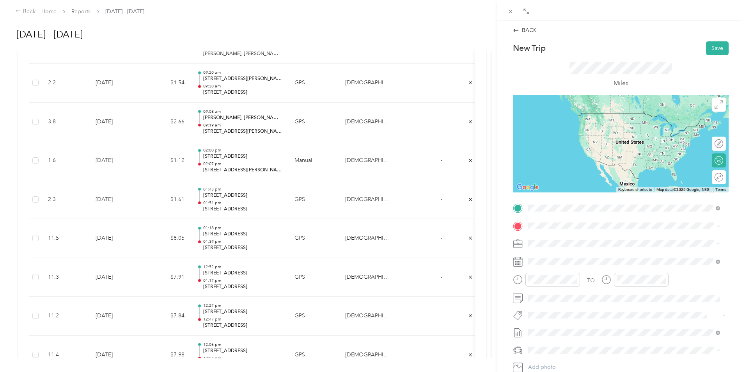
click at [568, 240] on span "[STREET_ADDRESS][PERSON_NAME][US_STATE]" at bounding box center [603, 236] width 121 height 7
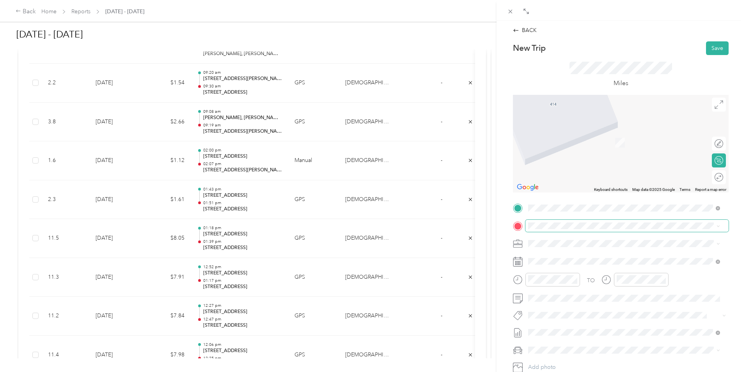
click at [570, 229] on span at bounding box center [627, 226] width 203 height 12
click at [574, 249] on div "[STREET_ADDRESS][US_STATE]" at bounding box center [624, 254] width 186 height 11
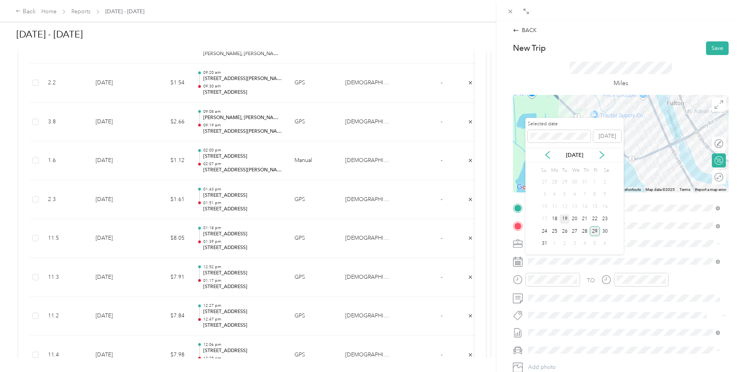
click at [565, 217] on div "19" at bounding box center [565, 219] width 10 height 10
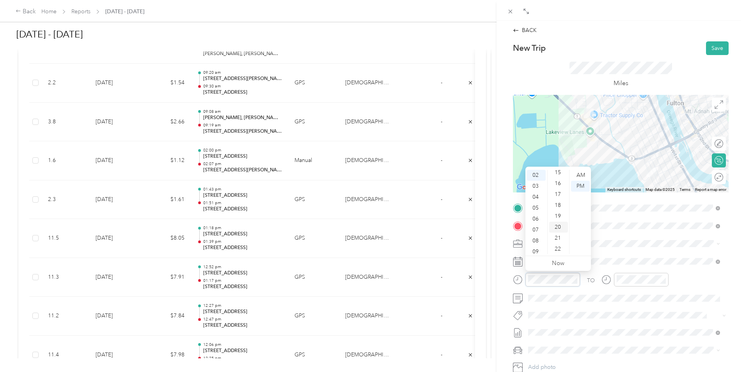
scroll to position [78, 0]
click at [561, 174] on div "07" at bounding box center [558, 173] width 19 height 11
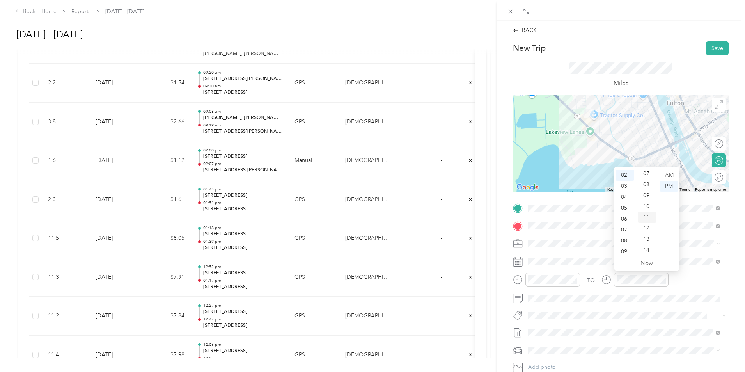
click at [646, 219] on div "11" at bounding box center [647, 217] width 19 height 11
click at [684, 287] on div "TO" at bounding box center [621, 282] width 216 height 19
click at [716, 49] on button "Save" at bounding box center [717, 48] width 23 height 14
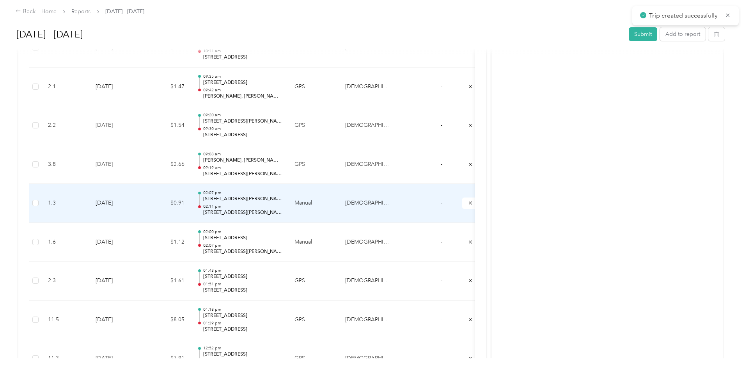
scroll to position [2522, 0]
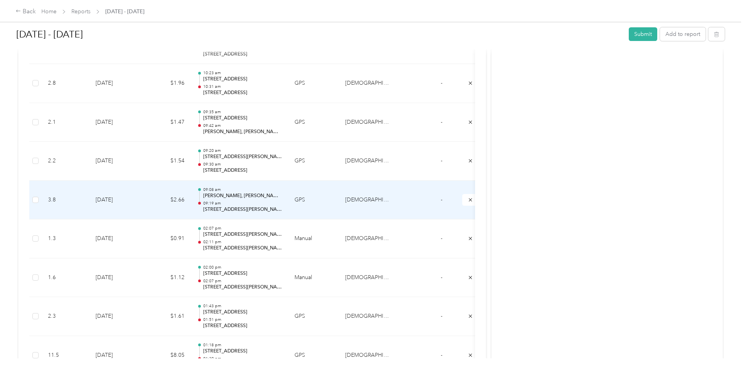
click at [191, 197] on td "$2.66" at bounding box center [167, 200] width 47 height 39
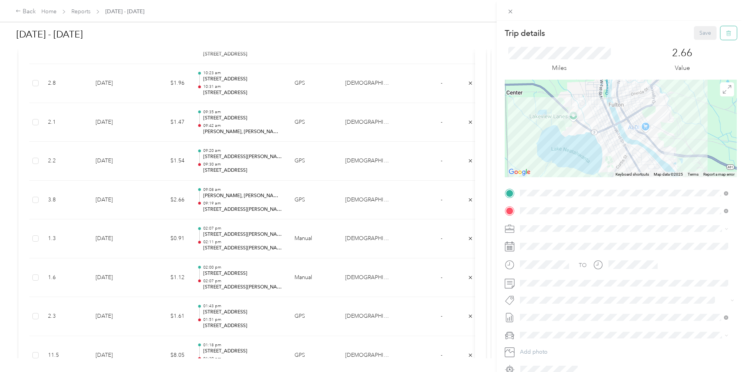
click at [727, 36] on button "button" at bounding box center [729, 33] width 16 height 14
click at [699, 44] on button "Yes" at bounding box center [700, 42] width 15 height 12
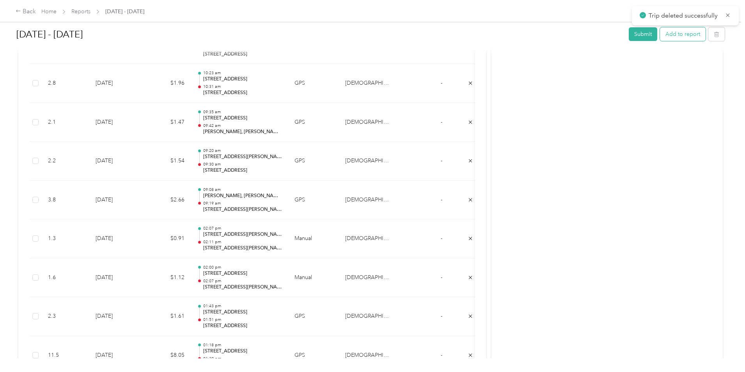
click at [660, 34] on button "Add to report" at bounding box center [683, 34] width 46 height 14
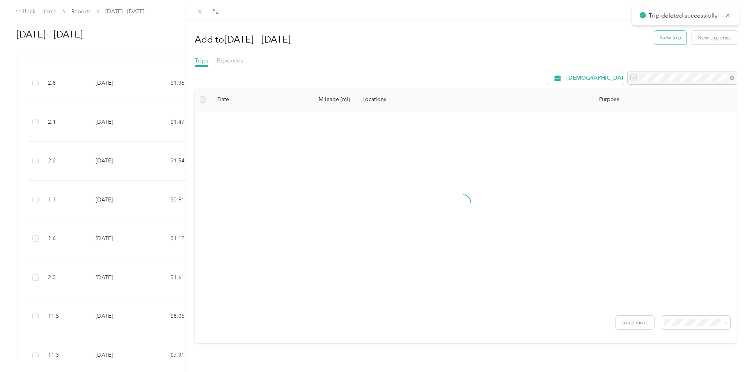
click at [654, 36] on button "New trip" at bounding box center [670, 38] width 32 height 14
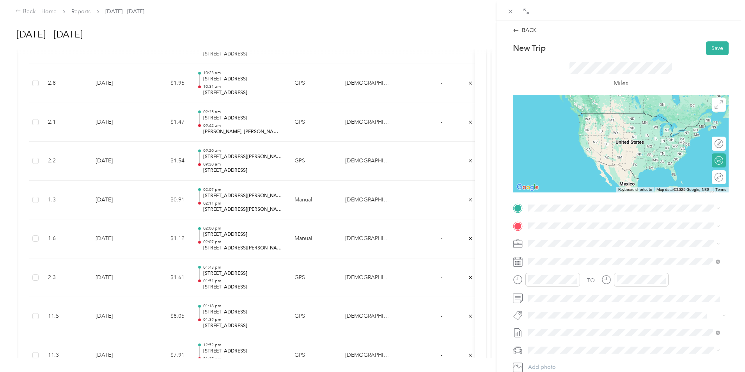
drag, startPoint x: 652, startPoint y: 238, endPoint x: 645, endPoint y: 238, distance: 6.2
click at [651, 238] on div "[STREET_ADDRESS][US_STATE]" at bounding box center [624, 236] width 186 height 11
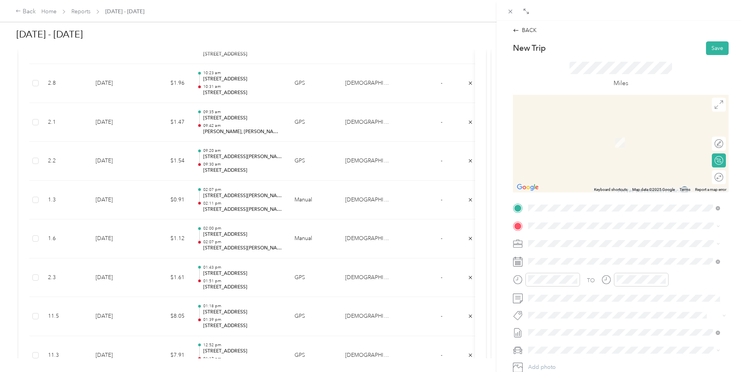
click at [576, 256] on span "[STREET_ADDRESS][US_STATE]" at bounding box center [582, 252] width 78 height 7
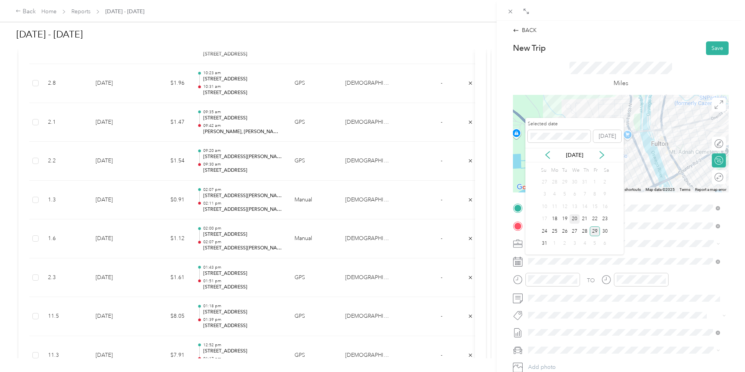
click at [574, 221] on div "20" at bounding box center [575, 219] width 10 height 10
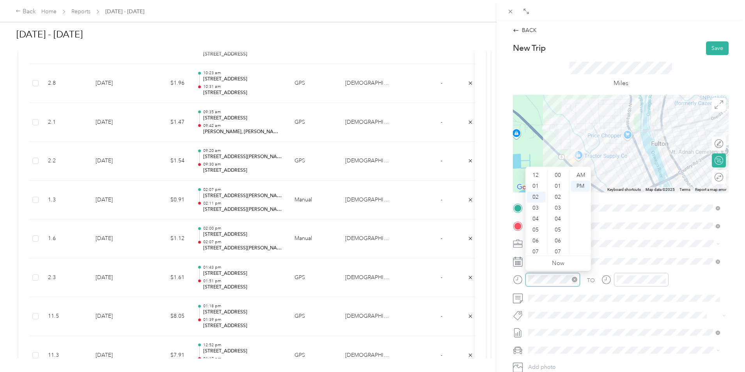
scroll to position [284, 0]
click at [537, 247] on div "09" at bounding box center [536, 251] width 19 height 11
click at [536, 228] on div "09" at bounding box center [536, 226] width 19 height 11
click at [559, 182] on div "09" at bounding box center [558, 184] width 19 height 11
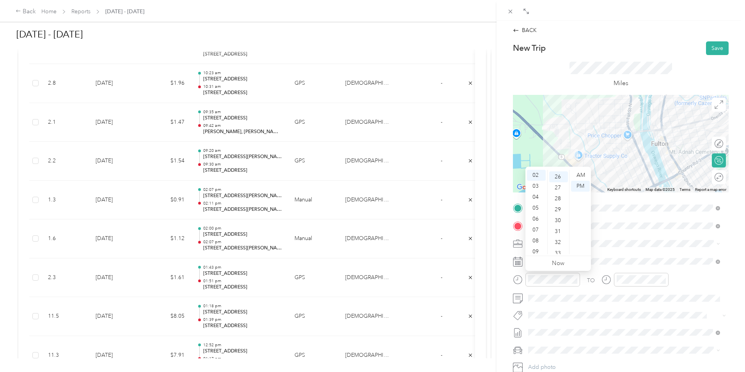
scroll to position [284, 0]
click at [578, 170] on div "AM" at bounding box center [580, 175] width 19 height 11
click at [579, 174] on div "AM" at bounding box center [580, 175] width 19 height 11
click at [538, 250] on div "09" at bounding box center [536, 251] width 19 height 11
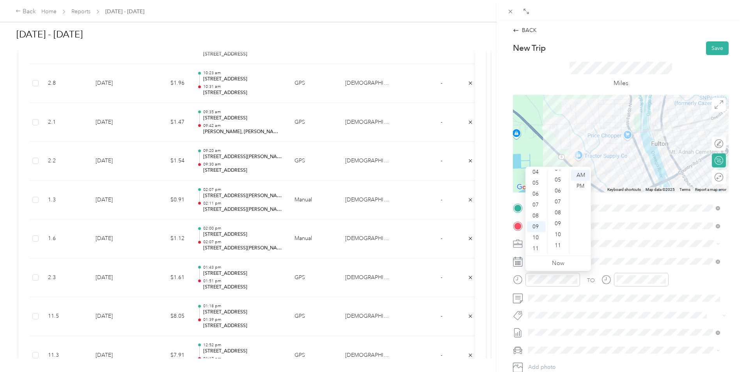
drag, startPoint x: 560, startPoint y: 223, endPoint x: 561, endPoint y: 216, distance: 7.5
click at [560, 224] on div "09" at bounding box center [558, 223] width 19 height 11
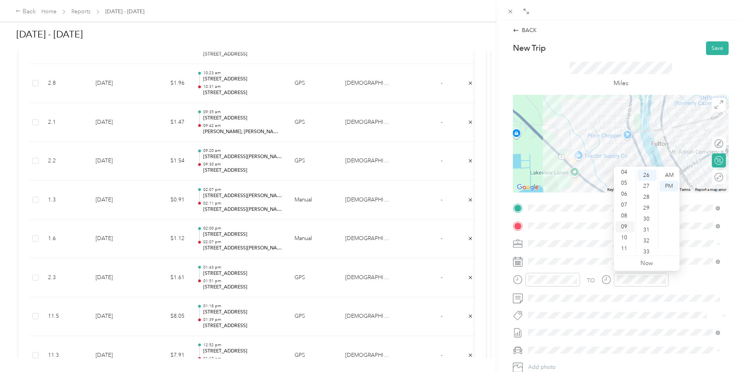
click at [629, 225] on div "09" at bounding box center [625, 226] width 19 height 11
click at [648, 216] on div "15" at bounding box center [647, 211] width 19 height 11
click at [670, 175] on div "AM" at bounding box center [669, 175] width 19 height 11
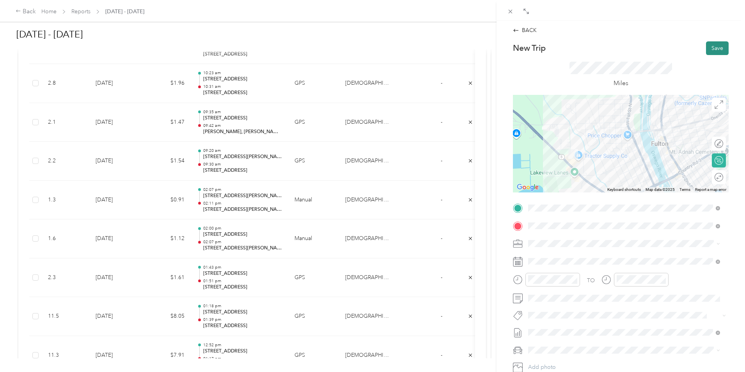
click at [716, 51] on button "Save" at bounding box center [717, 48] width 23 height 14
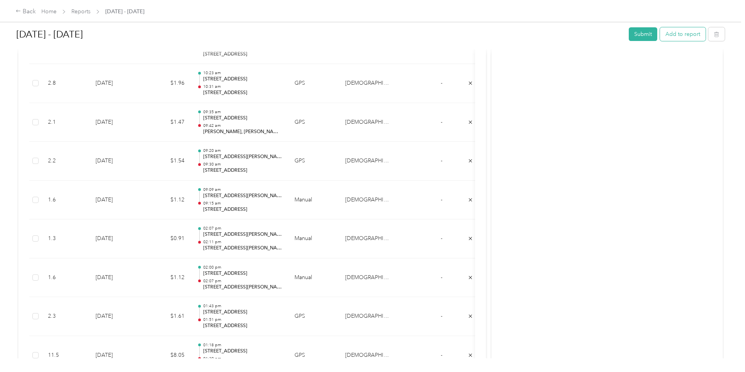
click at [660, 36] on button "Add to report" at bounding box center [683, 34] width 46 height 14
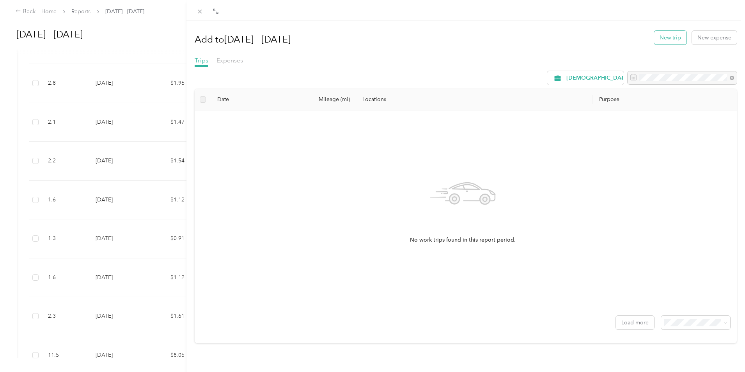
click at [670, 40] on button "New trip" at bounding box center [670, 38] width 32 height 14
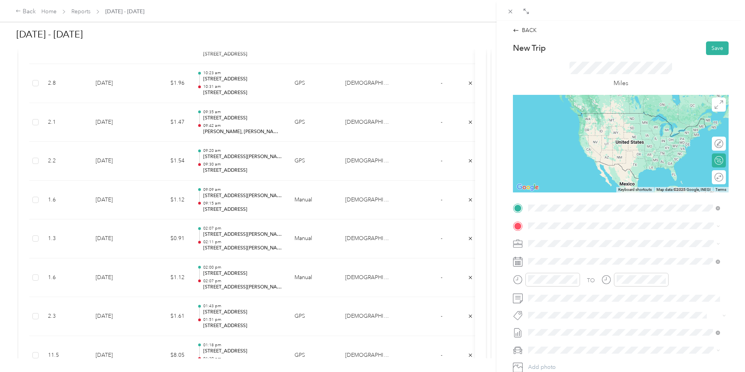
click at [576, 233] on span "[STREET_ADDRESS][US_STATE]" at bounding box center [582, 236] width 78 height 7
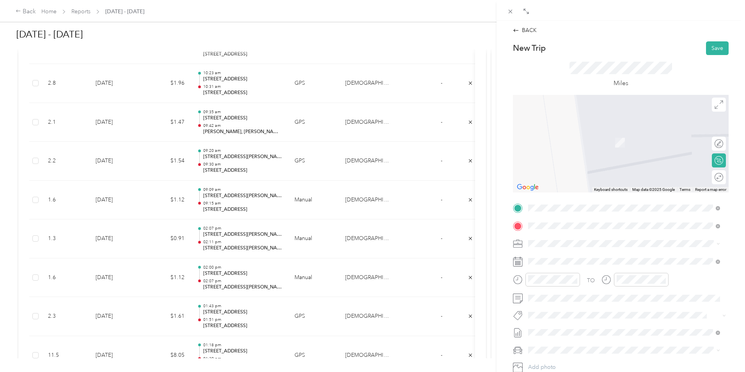
drag, startPoint x: 580, startPoint y: 256, endPoint x: 571, endPoint y: 256, distance: 9.0
click at [579, 257] on span "[STREET_ADDRESS][US_STATE]" at bounding box center [582, 253] width 78 height 7
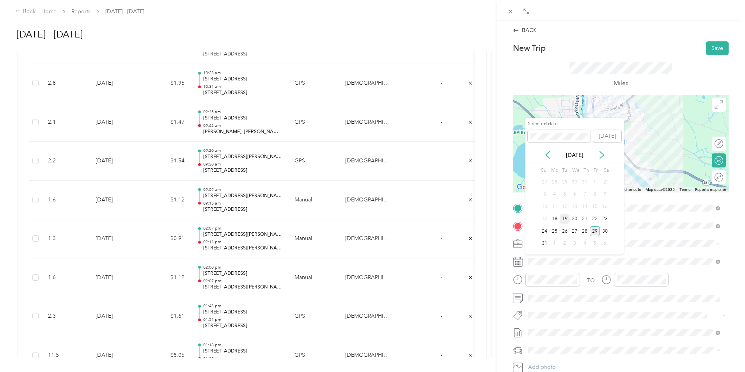
click at [566, 216] on div "19" at bounding box center [565, 219] width 10 height 10
click at [577, 218] on div "20" at bounding box center [575, 219] width 10 height 10
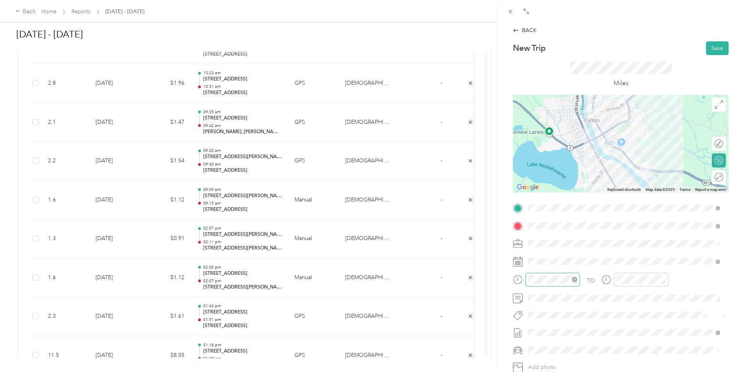
click at [556, 285] on div at bounding box center [553, 280] width 55 height 14
click at [533, 250] on div "09" at bounding box center [536, 251] width 19 height 11
click at [561, 217] on div "20" at bounding box center [558, 215] width 19 height 11
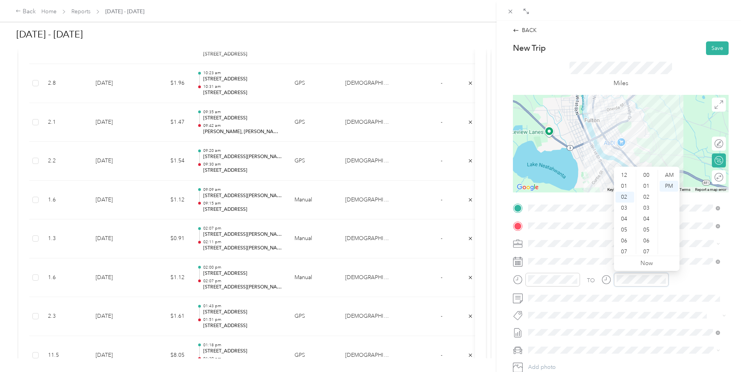
scroll to position [295, 0]
click at [559, 275] on div at bounding box center [553, 280] width 55 height 14
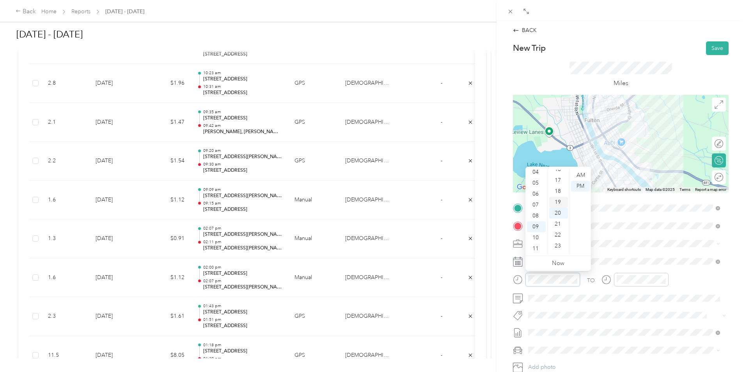
scroll to position [179, 0]
click at [560, 174] on div "16" at bounding box center [558, 170] width 19 height 11
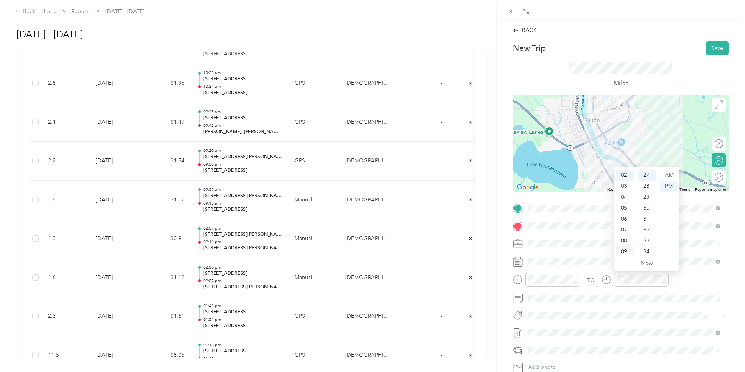
click at [625, 250] on div "09" at bounding box center [625, 251] width 19 height 11
click at [647, 217] on div "20" at bounding box center [647, 215] width 19 height 11
drag, startPoint x: 716, startPoint y: 56, endPoint x: 709, endPoint y: 61, distance: 9.0
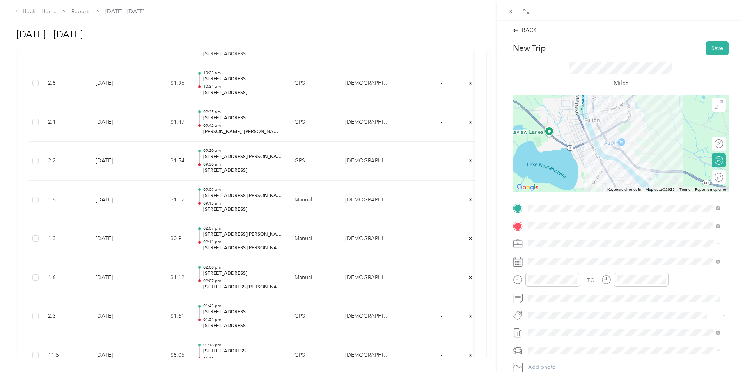
click at [709, 61] on div "Miles" at bounding box center [621, 75] width 216 height 40
click at [667, 172] on div "AM" at bounding box center [669, 175] width 19 height 11
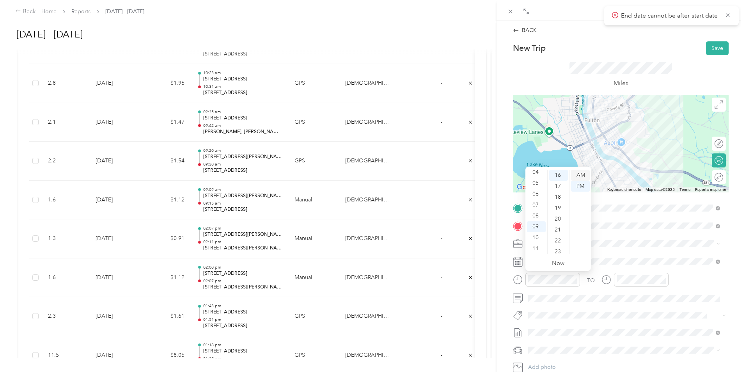
click at [581, 174] on div "AM" at bounding box center [580, 175] width 19 height 11
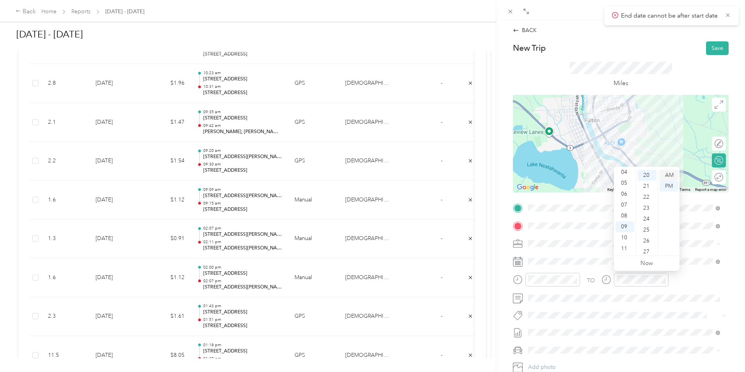
click at [668, 173] on div "AM" at bounding box center [669, 175] width 19 height 11
click at [718, 43] on button "Save" at bounding box center [717, 48] width 23 height 14
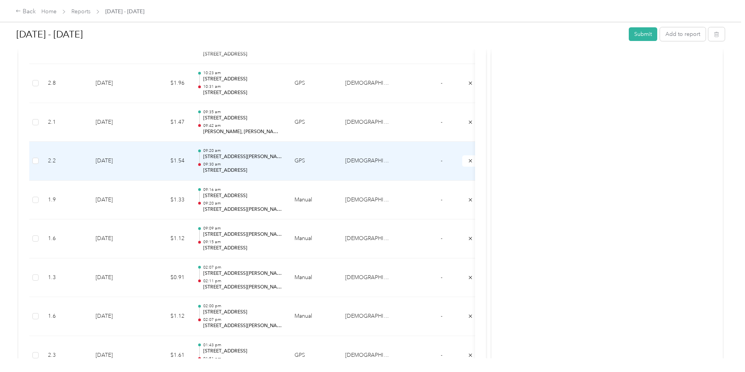
click at [191, 163] on td "$1.54" at bounding box center [167, 161] width 47 height 39
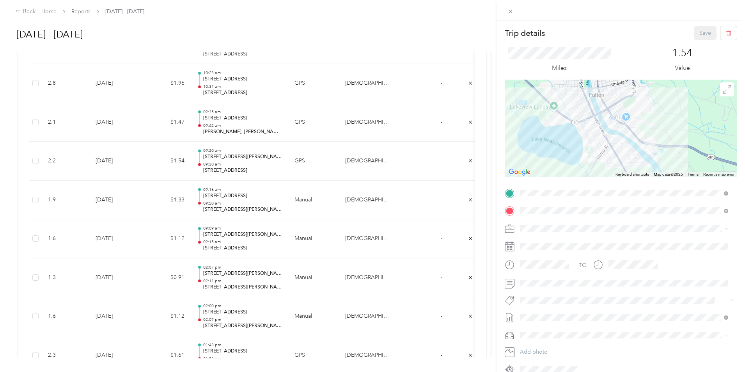
click at [208, 129] on div "Trip details Save This trip cannot be edited because it is either under review,…" at bounding box center [372, 186] width 745 height 372
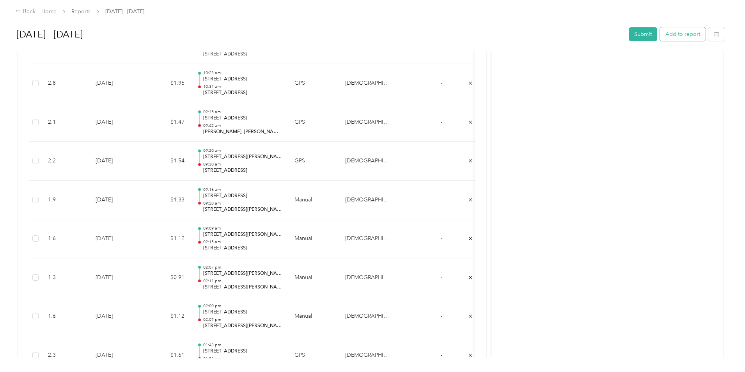
click at [660, 34] on button "Add to report" at bounding box center [683, 34] width 46 height 14
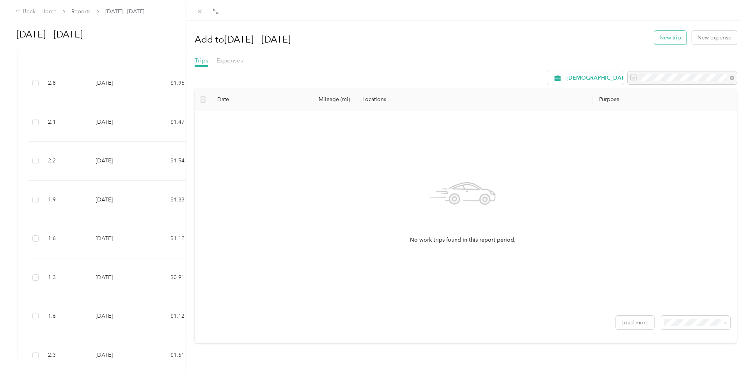
click at [669, 39] on button "New trip" at bounding box center [670, 38] width 32 height 14
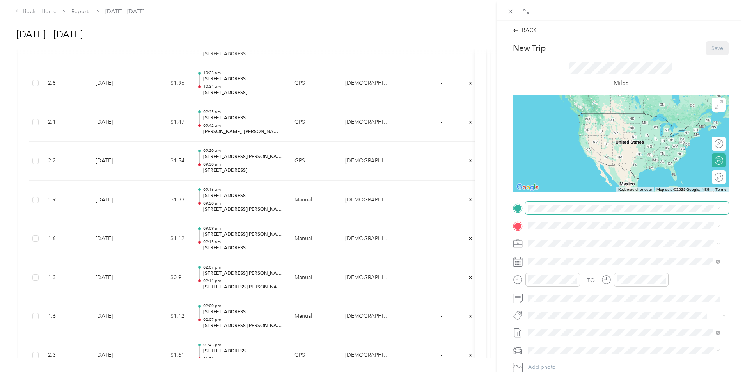
click at [561, 204] on span at bounding box center [627, 208] width 203 height 12
click at [586, 234] on span "[STREET_ADDRESS][US_STATE]" at bounding box center [582, 236] width 78 height 7
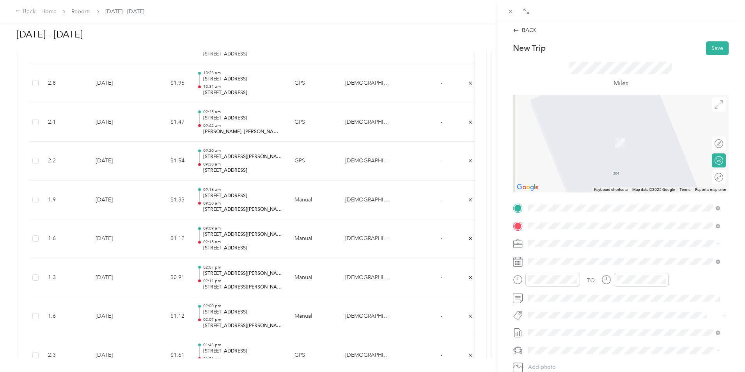
click at [582, 254] on span "[STREET_ADDRESS][US_STATE]" at bounding box center [582, 253] width 78 height 7
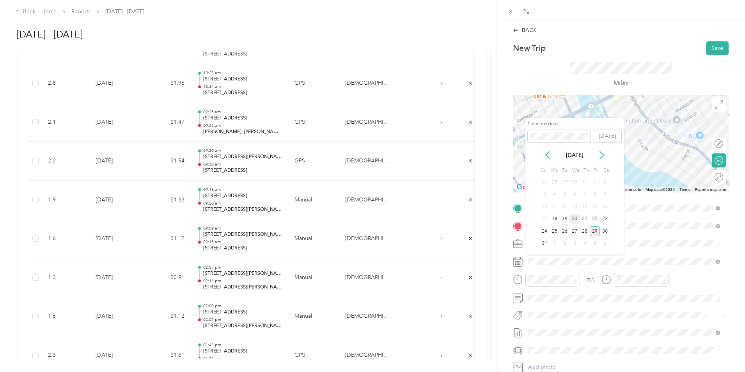
click at [575, 215] on div "20" at bounding box center [575, 219] width 10 height 10
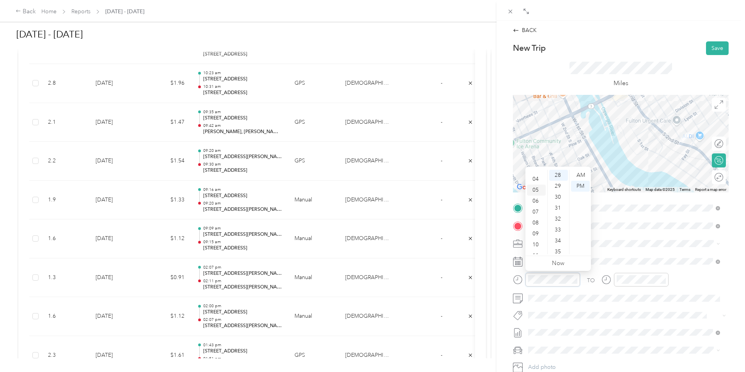
scroll to position [47, 0]
click at [537, 225] on div "09" at bounding box center [536, 226] width 19 height 11
click at [560, 233] on div "30" at bounding box center [558, 236] width 19 height 11
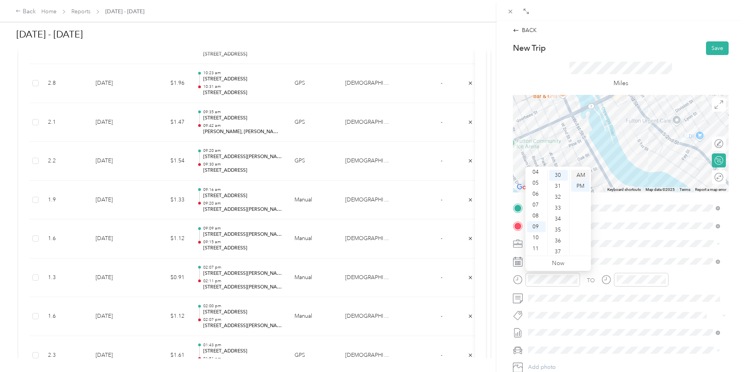
click at [582, 175] on div "AM" at bounding box center [580, 175] width 19 height 11
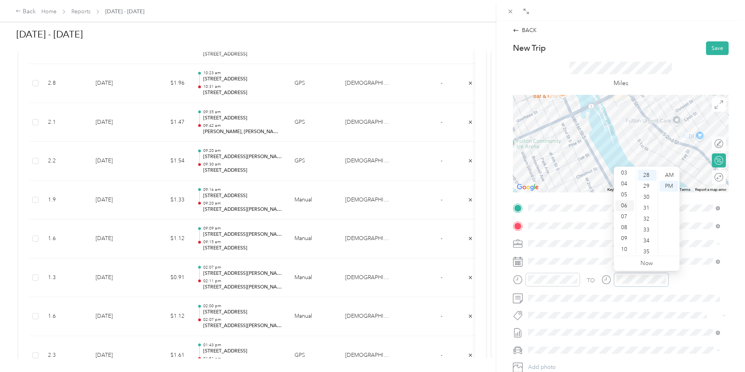
scroll to position [47, 0]
click at [628, 227] on div "09" at bounding box center [625, 226] width 19 height 11
click at [650, 240] on div "34" at bounding box center [647, 240] width 19 height 11
click at [671, 175] on div "AM" at bounding box center [669, 175] width 19 height 11
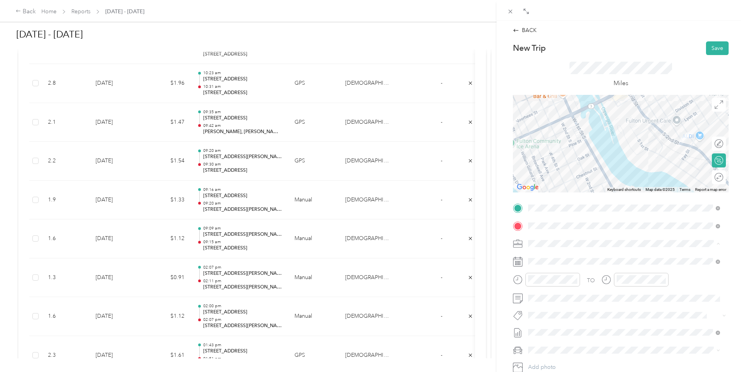
click at [631, 306] on div "TO Add photo" at bounding box center [621, 296] width 216 height 188
click at [713, 45] on button "Save" at bounding box center [717, 48] width 23 height 14
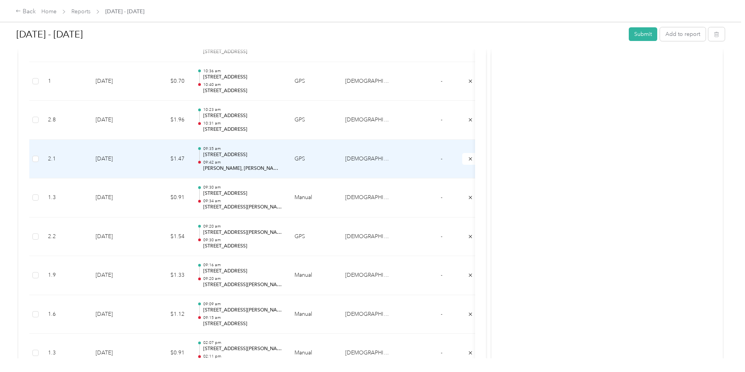
scroll to position [2483, 0]
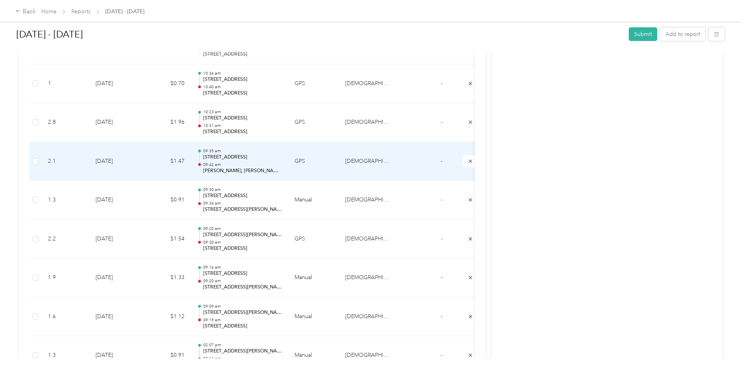
click at [282, 159] on p "[STREET_ADDRESS]" at bounding box center [242, 157] width 79 height 7
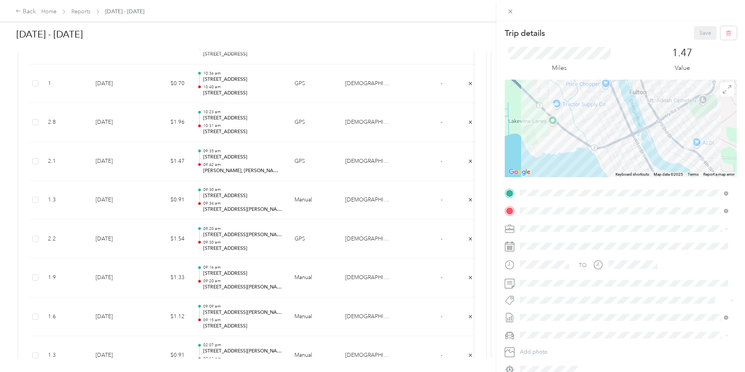
click at [304, 125] on div "Trip details Save This trip cannot be edited because it is either under review,…" at bounding box center [372, 186] width 745 height 372
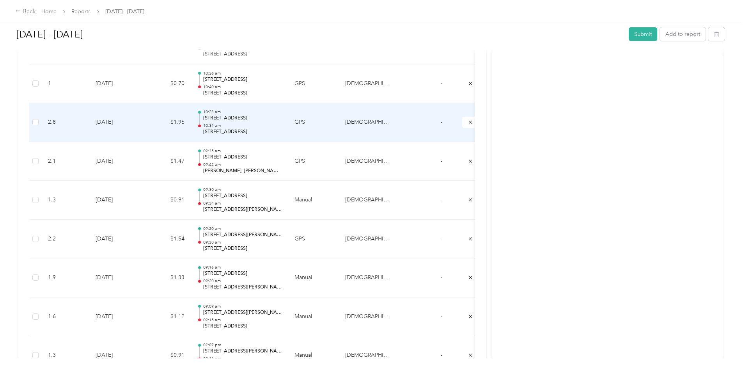
click at [282, 125] on p "10:31 am" at bounding box center [242, 125] width 79 height 5
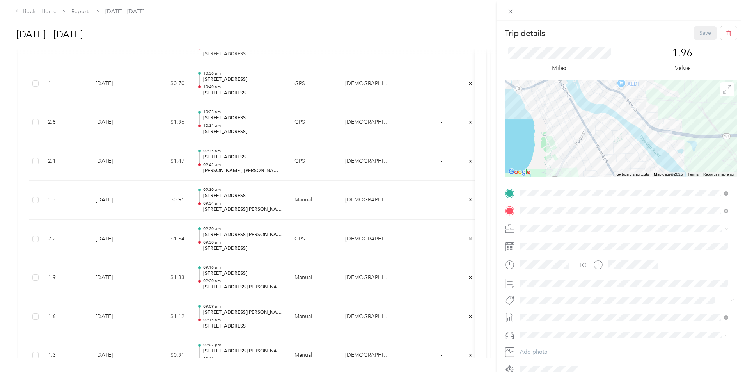
drag, startPoint x: 595, startPoint y: 144, endPoint x: 605, endPoint y: 110, distance: 35.7
click at [605, 110] on div at bounding box center [621, 129] width 232 height 98
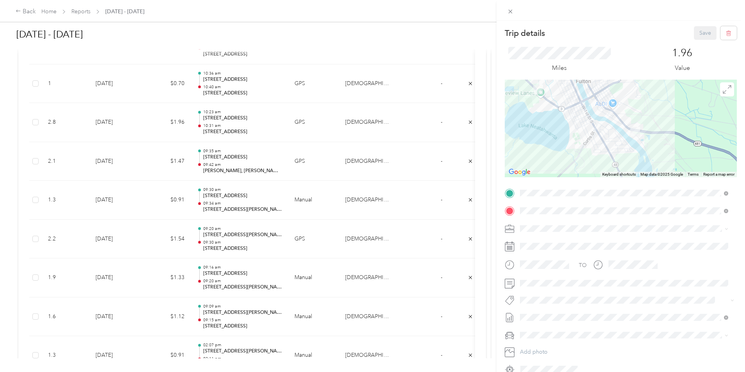
drag, startPoint x: 593, startPoint y: 118, endPoint x: 604, endPoint y: 139, distance: 23.2
click at [604, 139] on div at bounding box center [621, 129] width 232 height 98
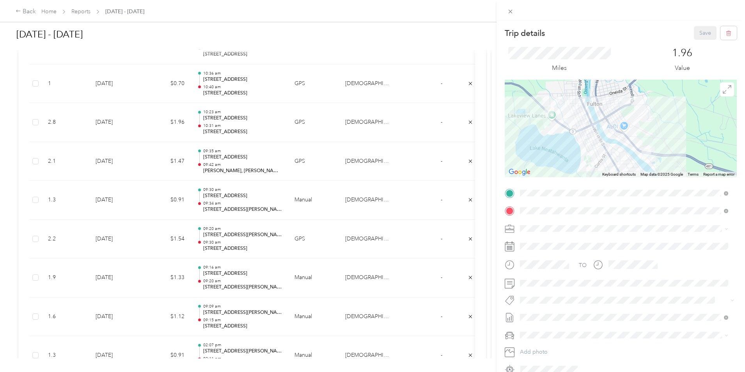
click at [304, 136] on div "Trip details Save This trip cannot be edited because it is either under review,…" at bounding box center [372, 186] width 745 height 372
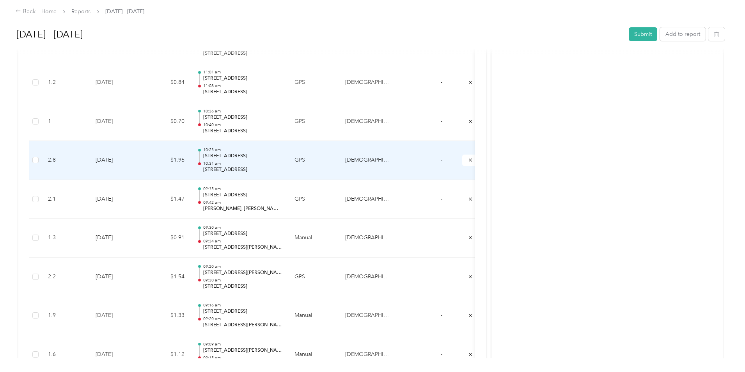
scroll to position [2444, 0]
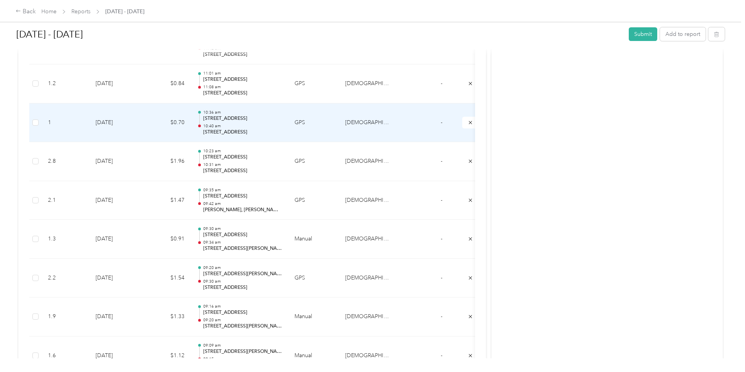
click at [282, 129] on p "[STREET_ADDRESS]" at bounding box center [242, 132] width 79 height 7
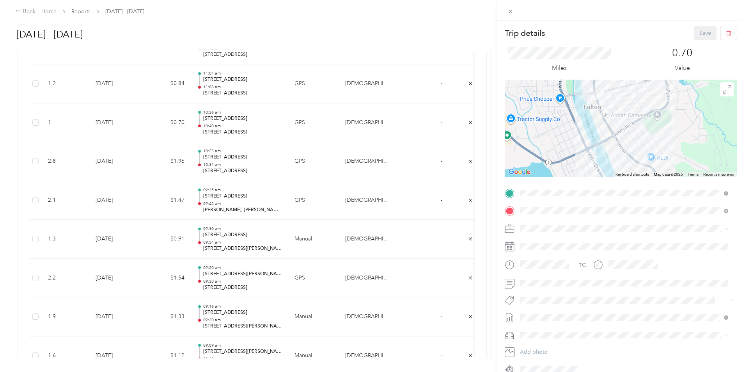
click at [301, 165] on div "Trip details Save This trip cannot be edited because it is either under review,…" at bounding box center [372, 186] width 745 height 372
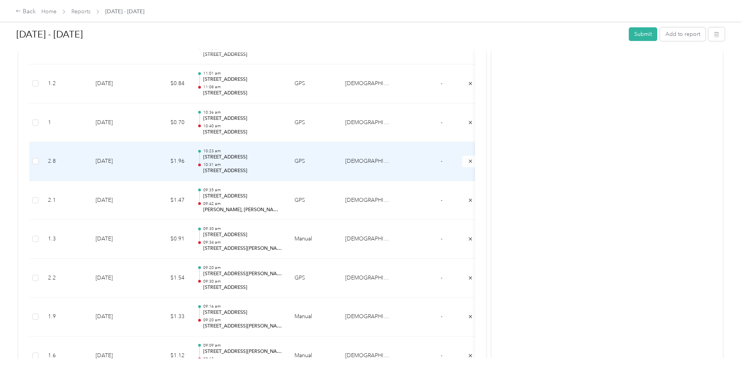
click at [282, 160] on p "[STREET_ADDRESS]" at bounding box center [242, 157] width 79 height 7
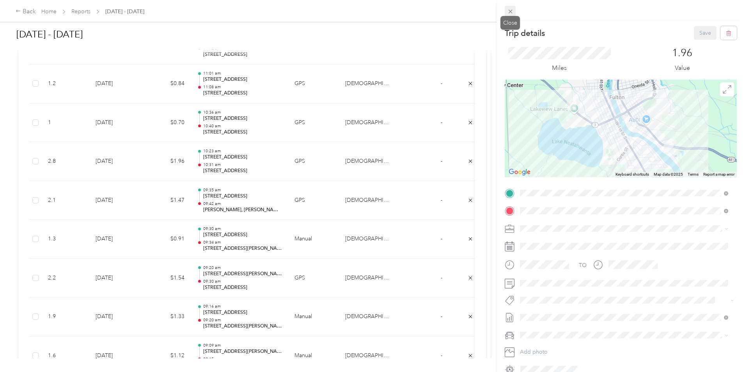
click at [510, 14] on icon at bounding box center [510, 11] width 7 height 7
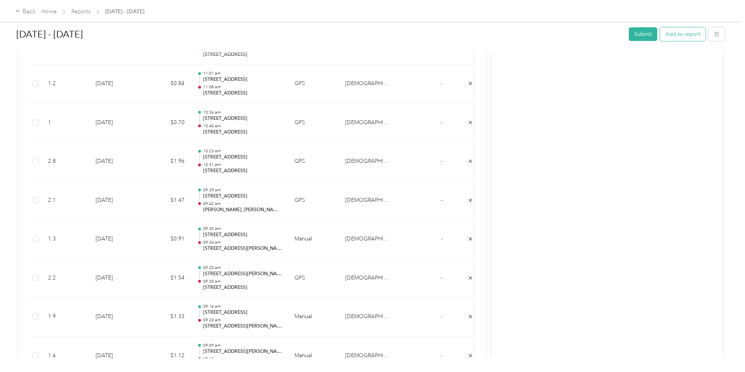
click at [660, 34] on button "Add to report" at bounding box center [683, 34] width 46 height 14
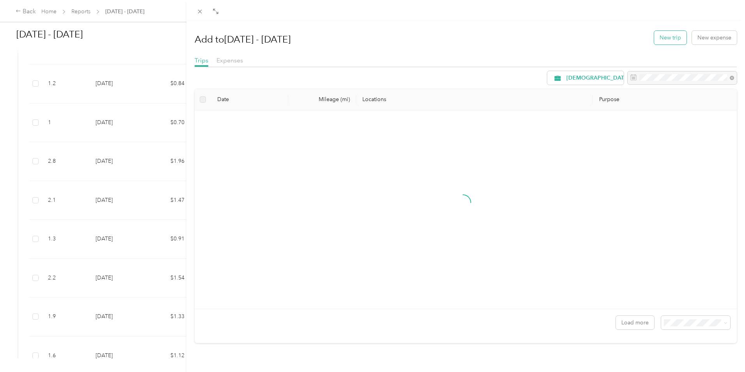
click at [655, 40] on button "New trip" at bounding box center [670, 38] width 32 height 14
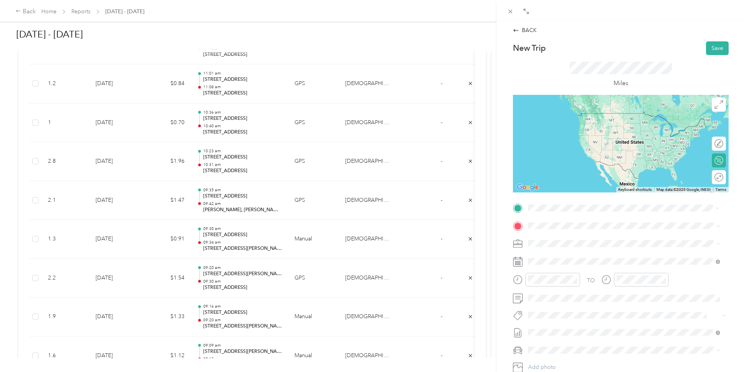
click at [608, 237] on span "[STREET_ADDRESS][US_STATE]" at bounding box center [582, 236] width 78 height 7
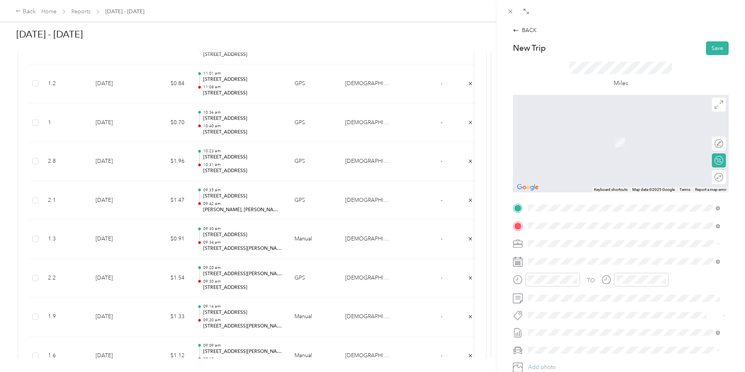
click at [586, 251] on span "[STREET_ADDRESS][US_STATE]" at bounding box center [582, 253] width 78 height 7
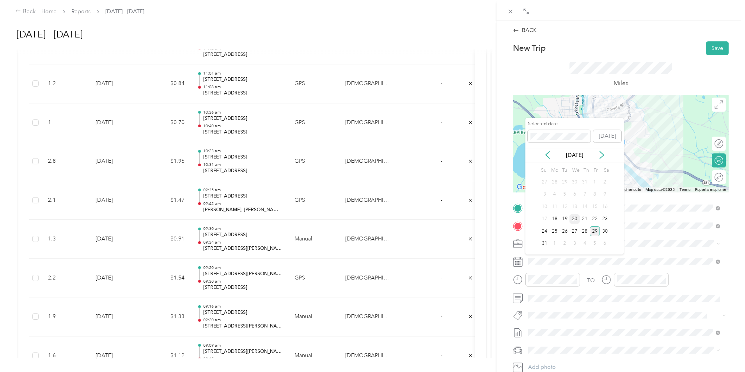
click at [578, 214] on div "20" at bounding box center [575, 219] width 10 height 10
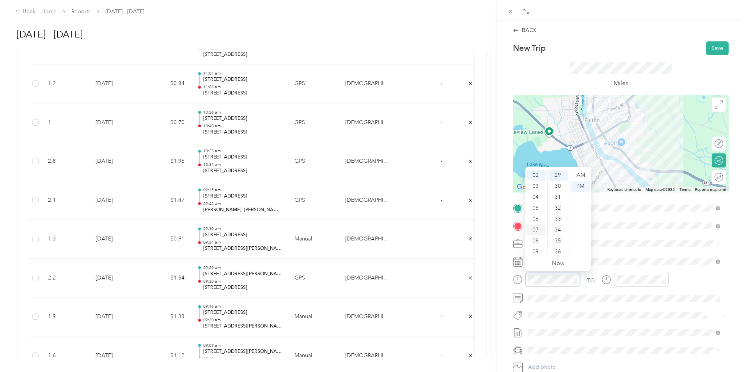
scroll to position [47, 0]
click at [537, 237] on div "10" at bounding box center [536, 237] width 19 height 11
click at [558, 199] on div "31" at bounding box center [558, 197] width 19 height 11
click at [579, 173] on div "AM" at bounding box center [580, 175] width 19 height 11
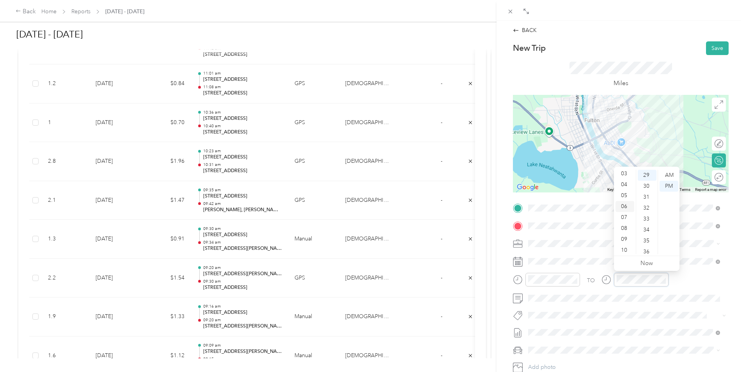
scroll to position [47, 0]
click at [626, 237] on div "10" at bounding box center [625, 237] width 19 height 11
drag, startPoint x: 647, startPoint y: 242, endPoint x: 648, endPoint y: 236, distance: 5.1
click at [648, 242] on div "35" at bounding box center [647, 240] width 19 height 11
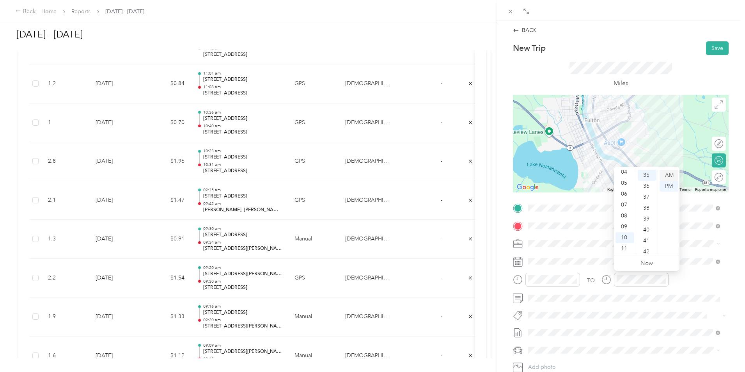
click at [669, 175] on div "AM" at bounding box center [669, 175] width 19 height 11
click at [712, 45] on button "Save" at bounding box center [717, 48] width 23 height 14
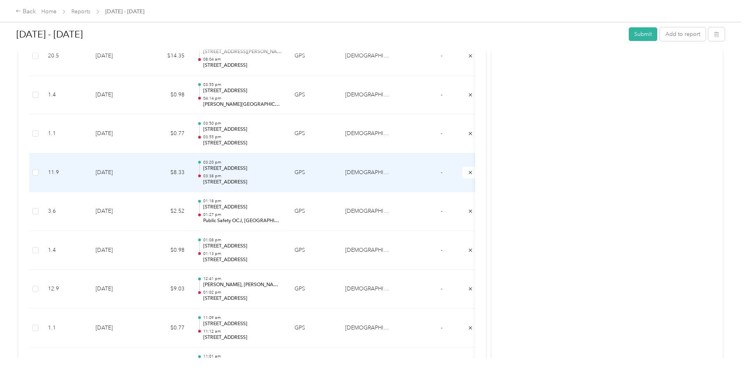
scroll to position [2132, 0]
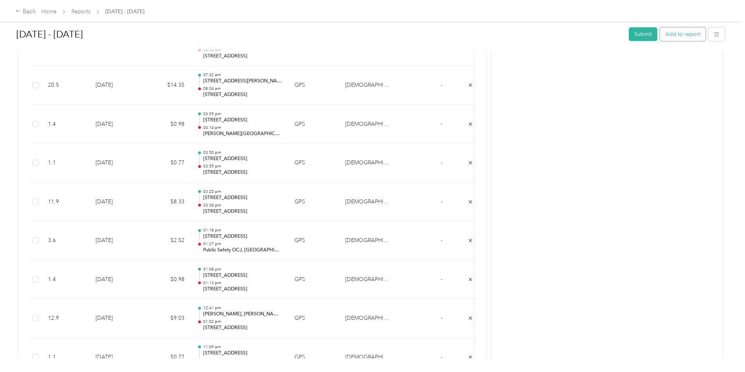
click at [660, 36] on button "Add to report" at bounding box center [683, 34] width 46 height 14
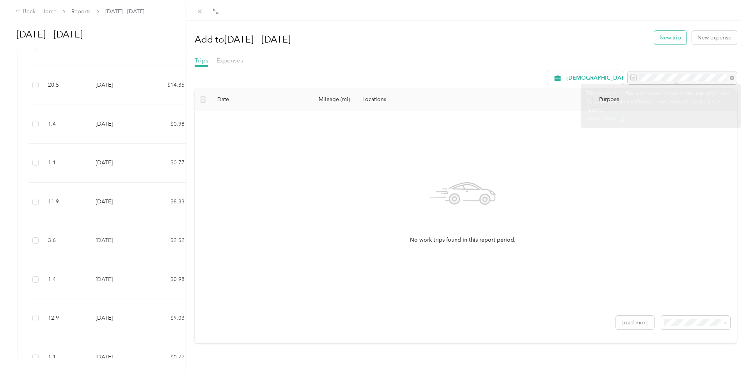
click at [665, 44] on button "New trip" at bounding box center [670, 38] width 32 height 14
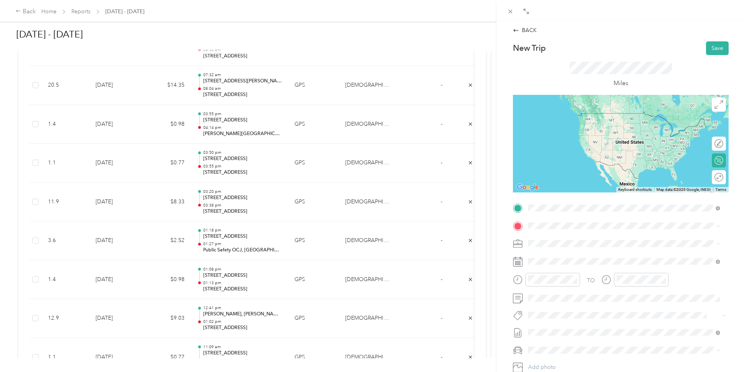
click at [578, 240] on span "[STREET_ADDRESS][PERSON_NAME][US_STATE]" at bounding box center [603, 236] width 121 height 7
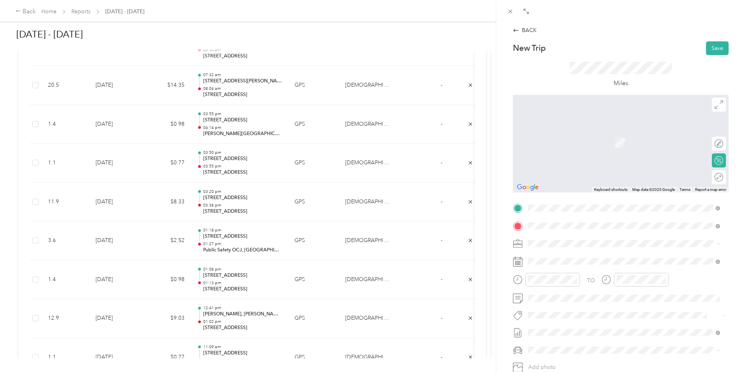
click at [579, 254] on span "[STREET_ADDRESS][US_STATE]" at bounding box center [582, 253] width 78 height 7
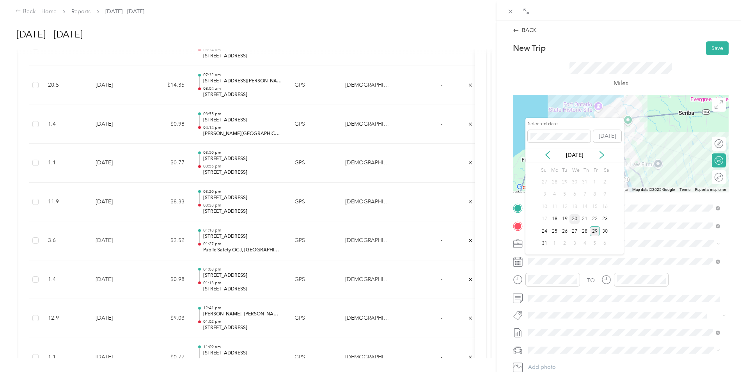
click at [577, 220] on div "20" at bounding box center [575, 219] width 10 height 10
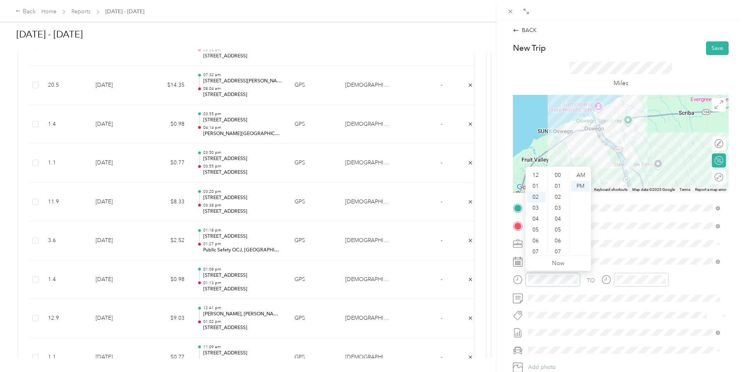
scroll to position [339, 0]
click at [540, 186] on div "03" at bounding box center [536, 186] width 19 height 11
click at [559, 185] on div "14" at bounding box center [558, 184] width 19 height 11
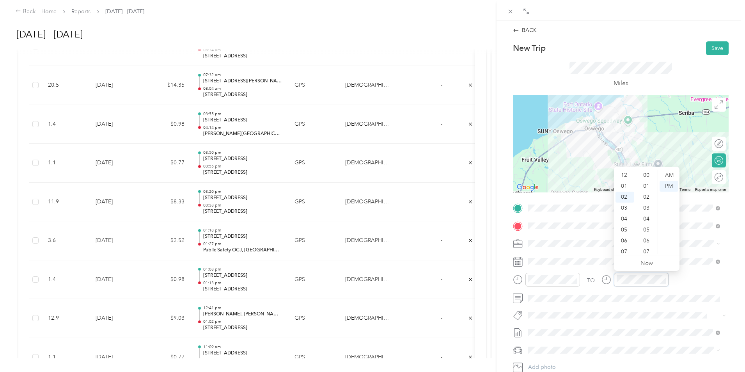
scroll to position [339, 0]
click at [624, 186] on div "03" at bounding box center [625, 186] width 19 height 11
click at [648, 210] on div "20" at bounding box center [647, 211] width 19 height 11
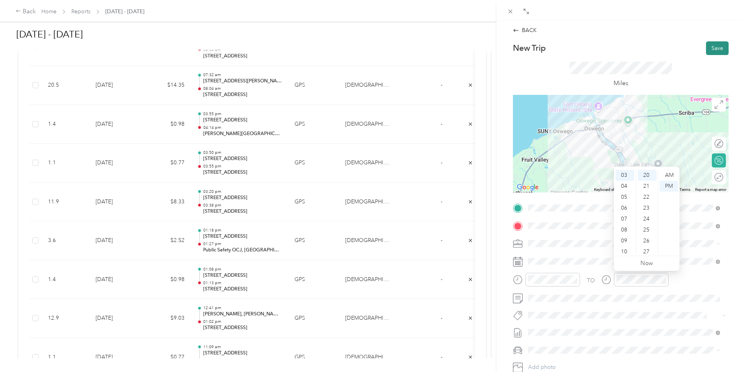
click at [710, 53] on button "Save" at bounding box center [717, 48] width 23 height 14
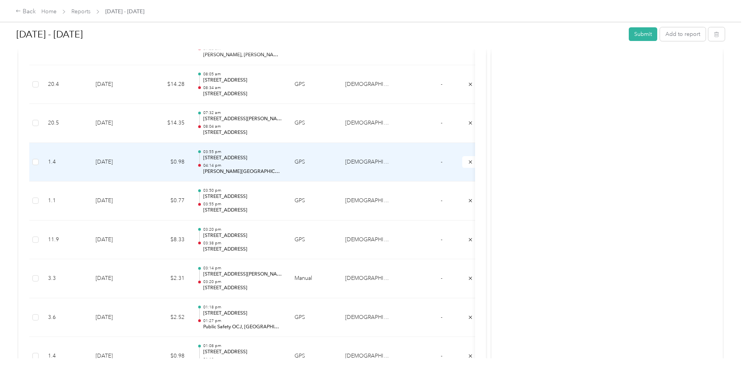
scroll to position [2093, 0]
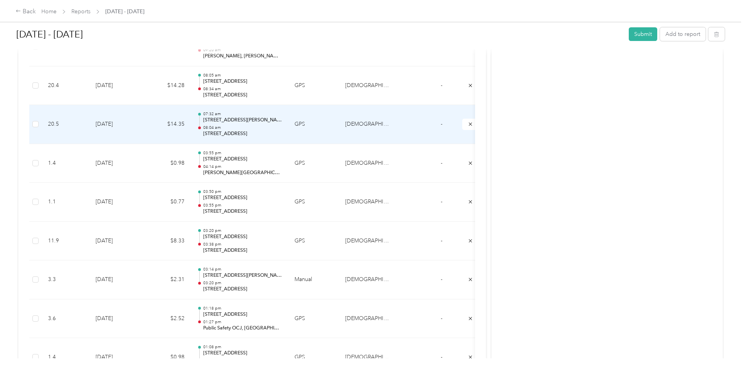
click at [282, 127] on p "08:04 am" at bounding box center [242, 127] width 79 height 5
